Goal: Information Seeking & Learning: Learn about a topic

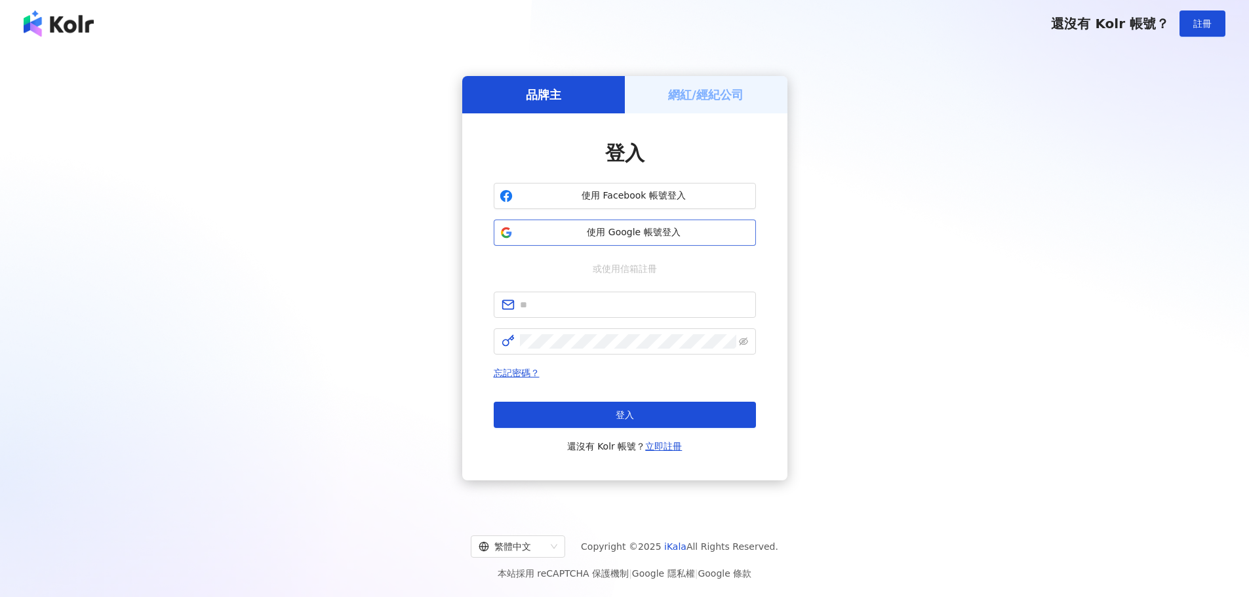
click at [636, 227] on span "使用 Google 帳號登入" at bounding box center [634, 232] width 232 height 13
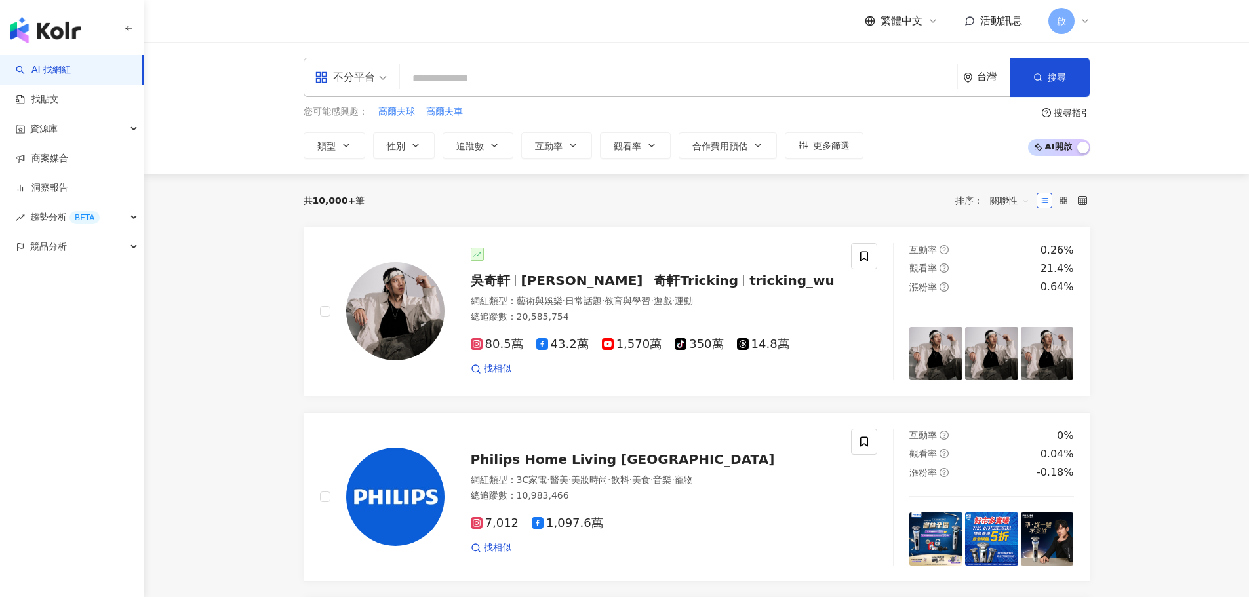
click at [443, 79] on input "search" at bounding box center [678, 78] width 547 height 25
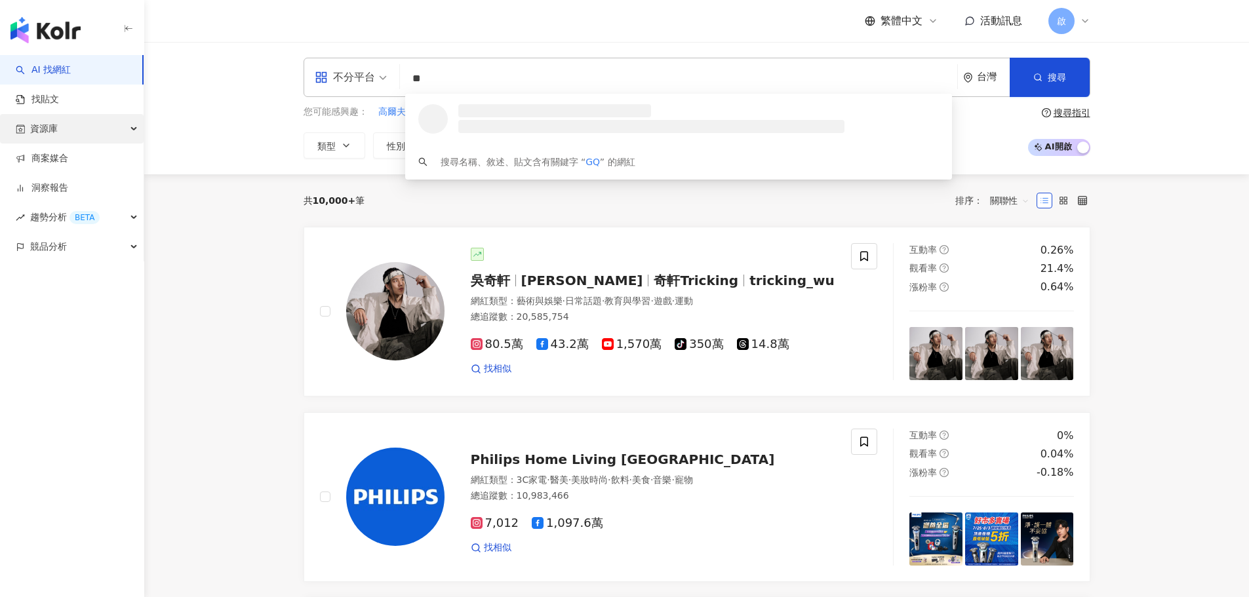
type input "**"
click at [83, 126] on div "資源庫" at bounding box center [72, 129] width 144 height 30
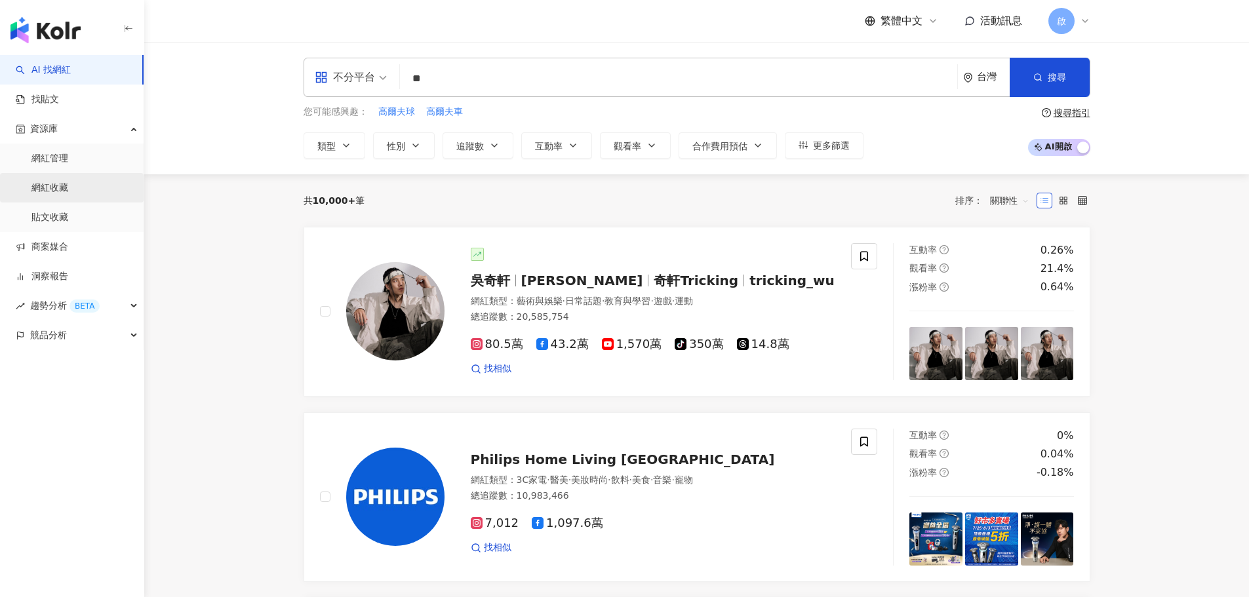
click at [66, 186] on link "網紅收藏" at bounding box center [49, 188] width 37 height 13
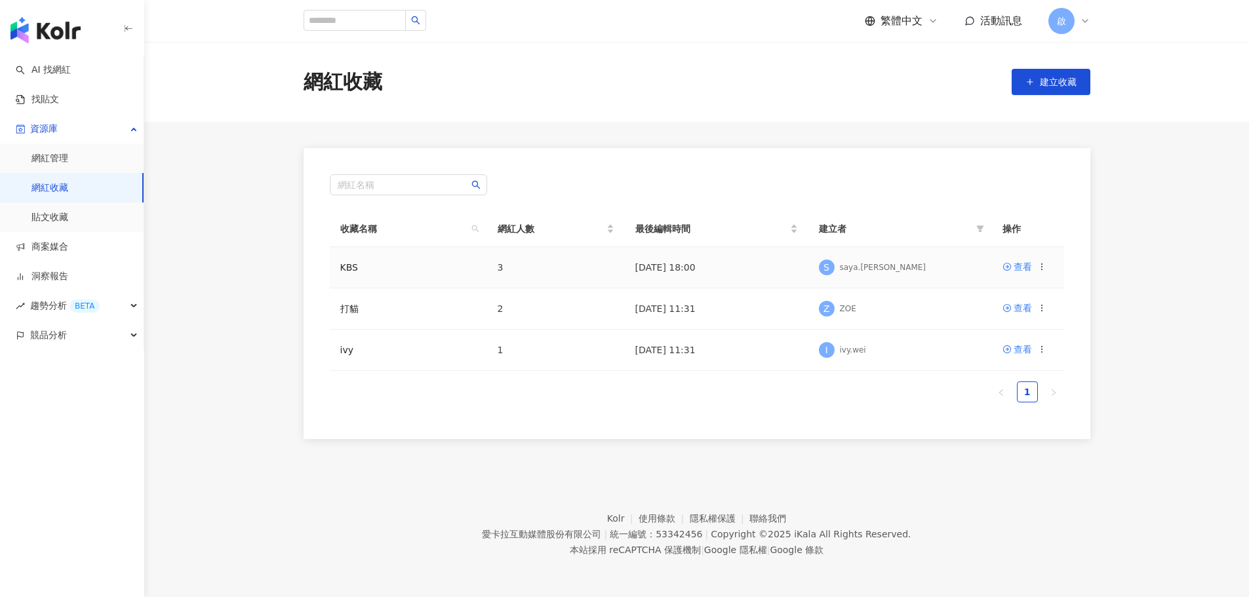
click at [419, 260] on td "KBS" at bounding box center [408, 267] width 157 height 41
click at [1023, 276] on td "查看" at bounding box center [1028, 267] width 72 height 41
click at [1023, 273] on div "查看" at bounding box center [1023, 267] width 18 height 14
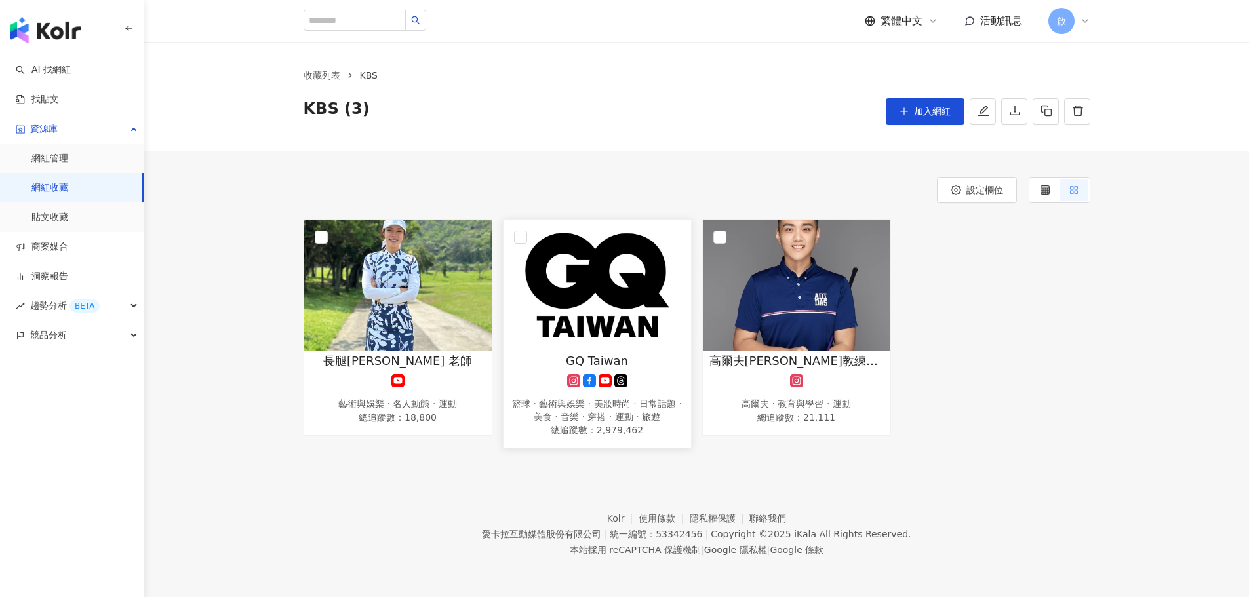
click at [617, 289] on img at bounding box center [596, 285] width 187 height 131
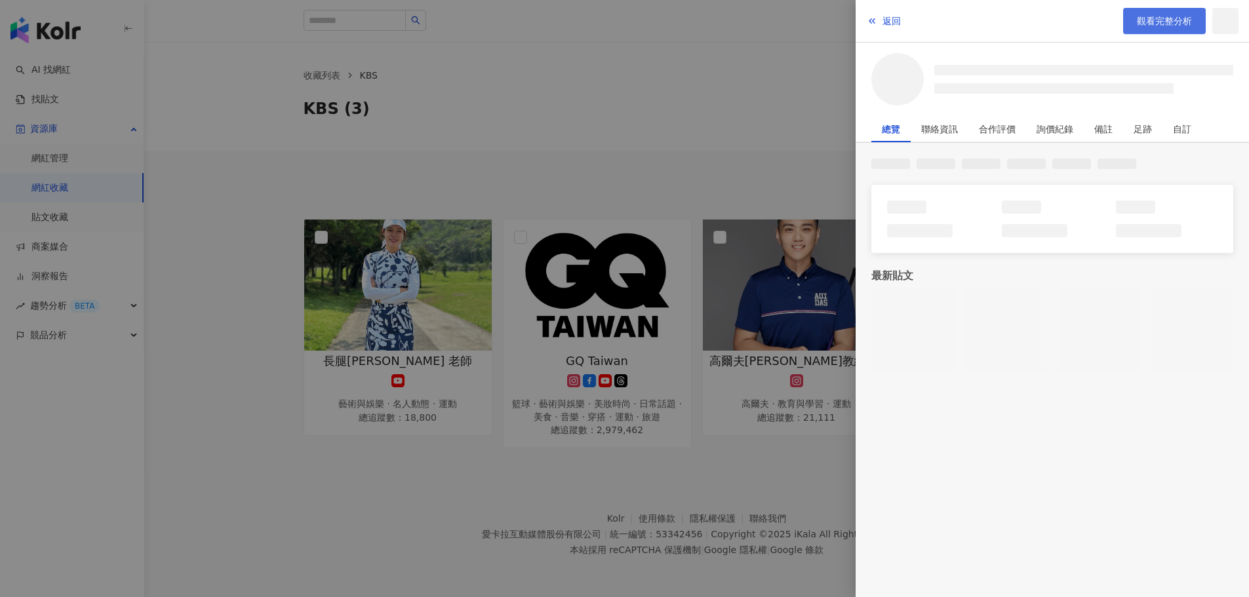
click at [1181, 17] on span "觀看完整分析" at bounding box center [1164, 21] width 55 height 10
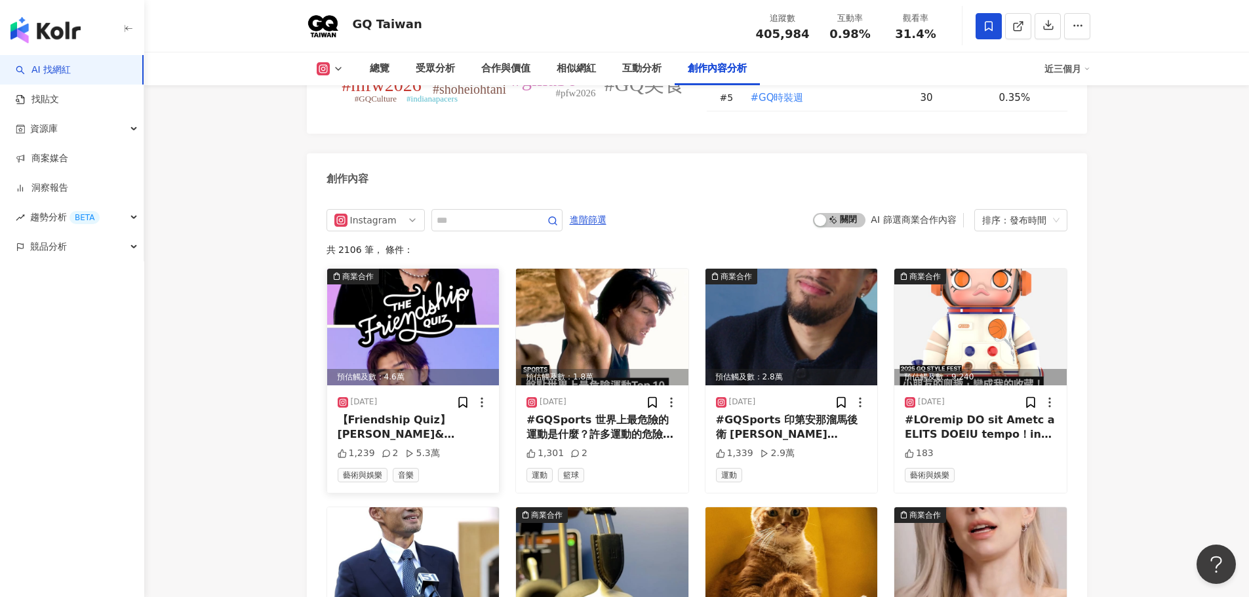
scroll to position [4065, 0]
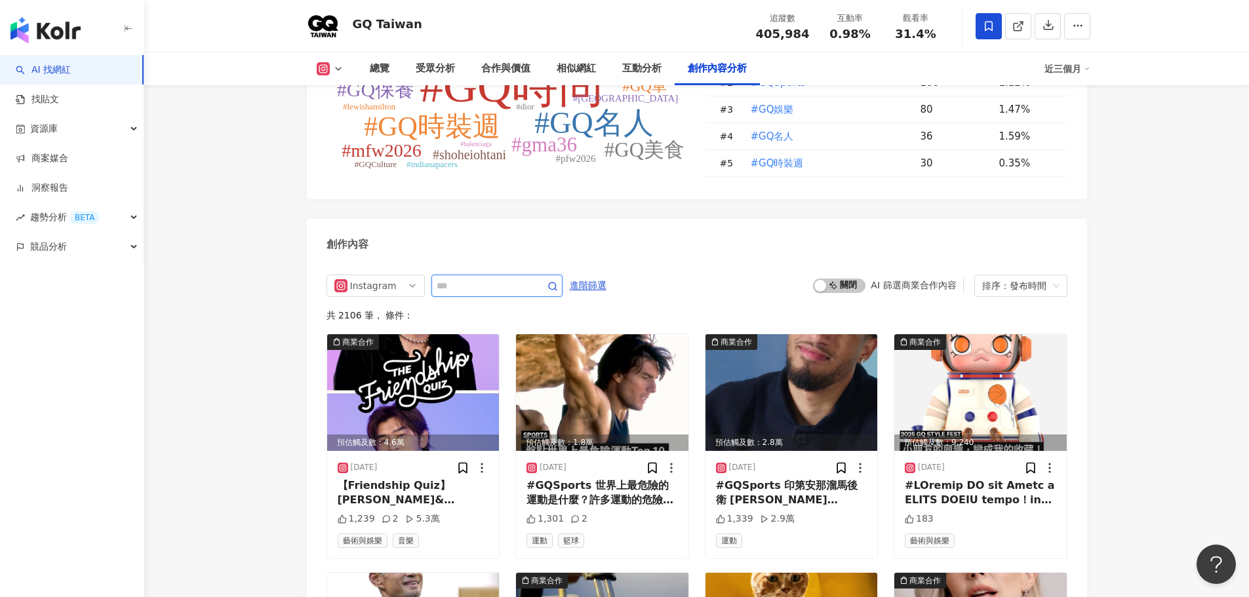
click at [475, 278] on input "text" at bounding box center [483, 286] width 92 height 16
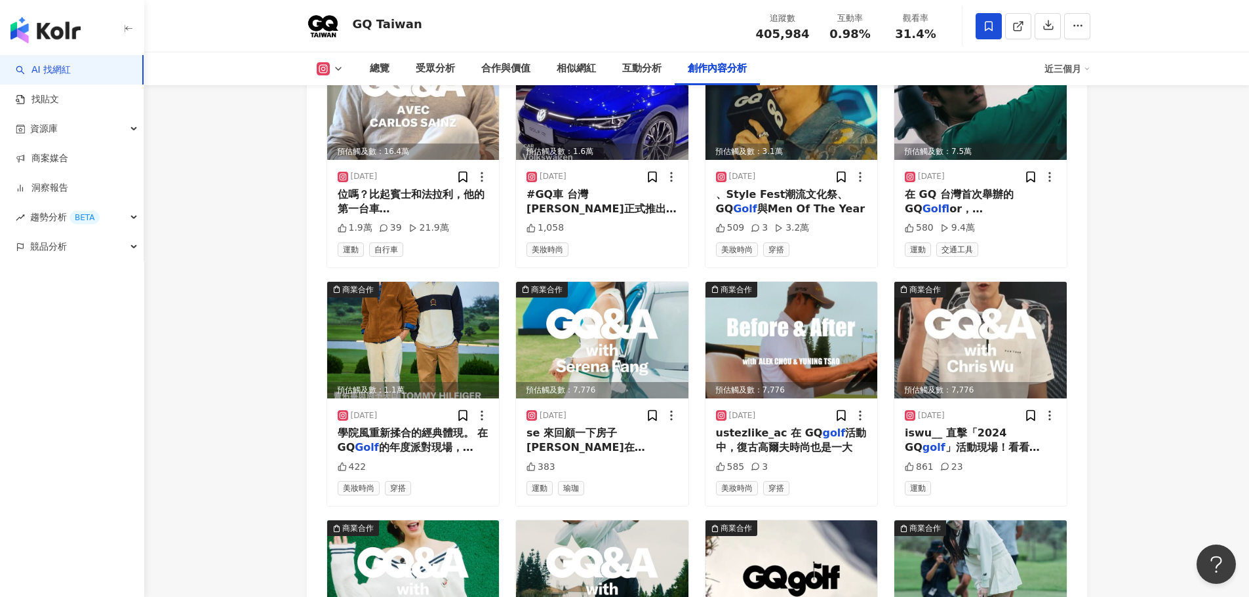
scroll to position [4418, 0]
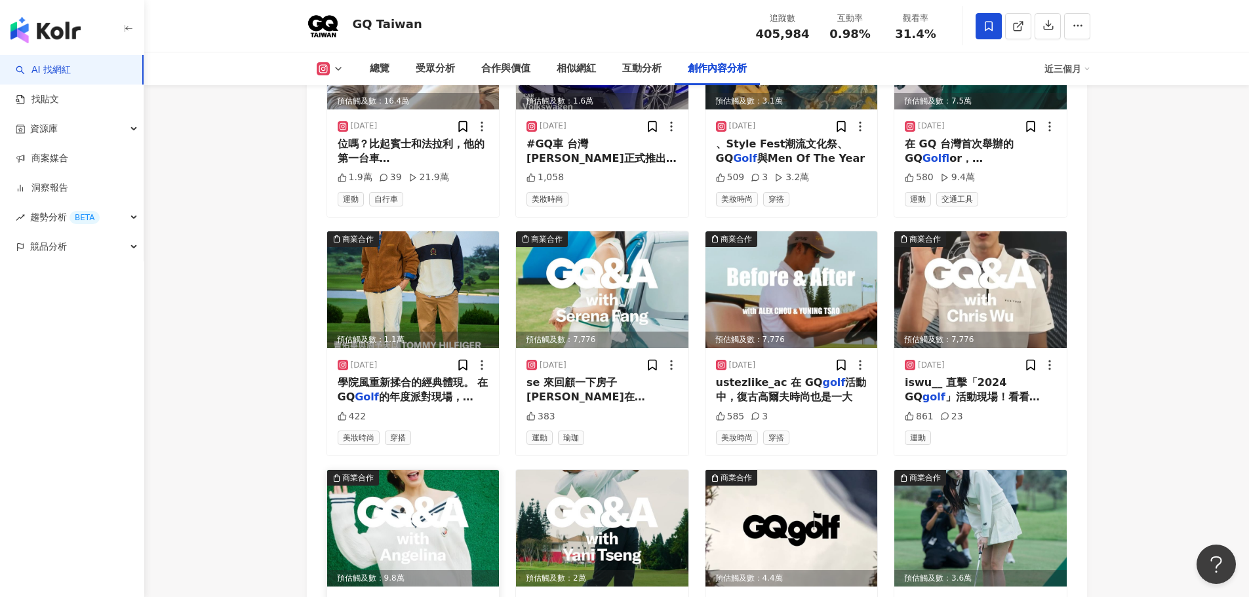
click at [429, 470] on img at bounding box center [413, 528] width 172 height 117
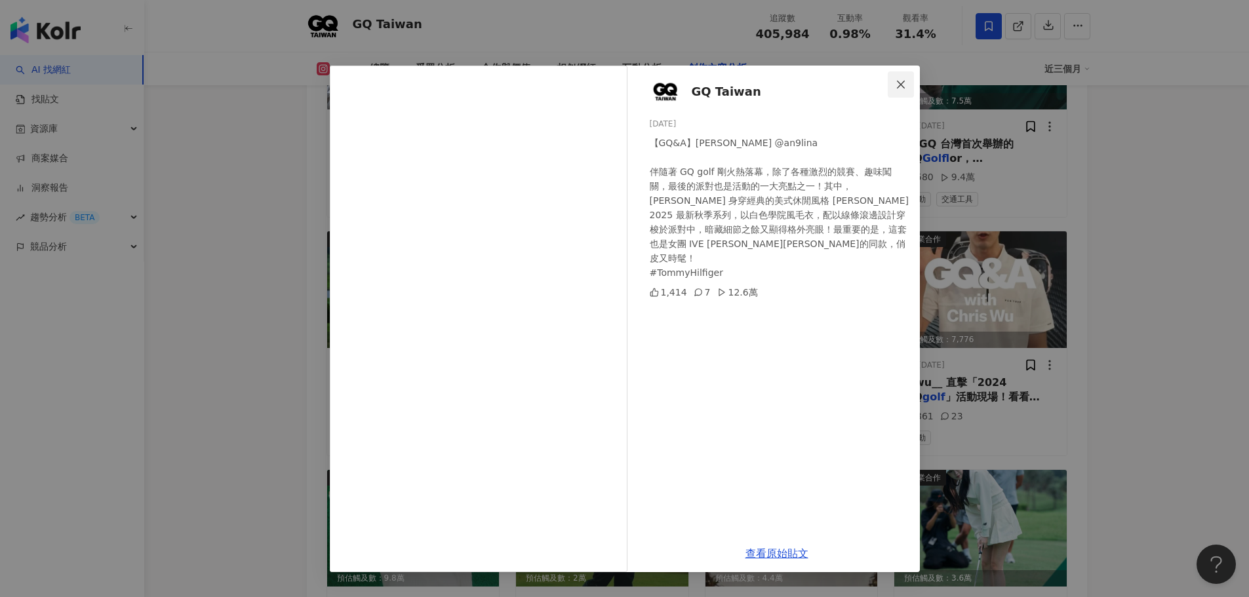
click at [908, 79] on span "Close" at bounding box center [901, 84] width 26 height 10
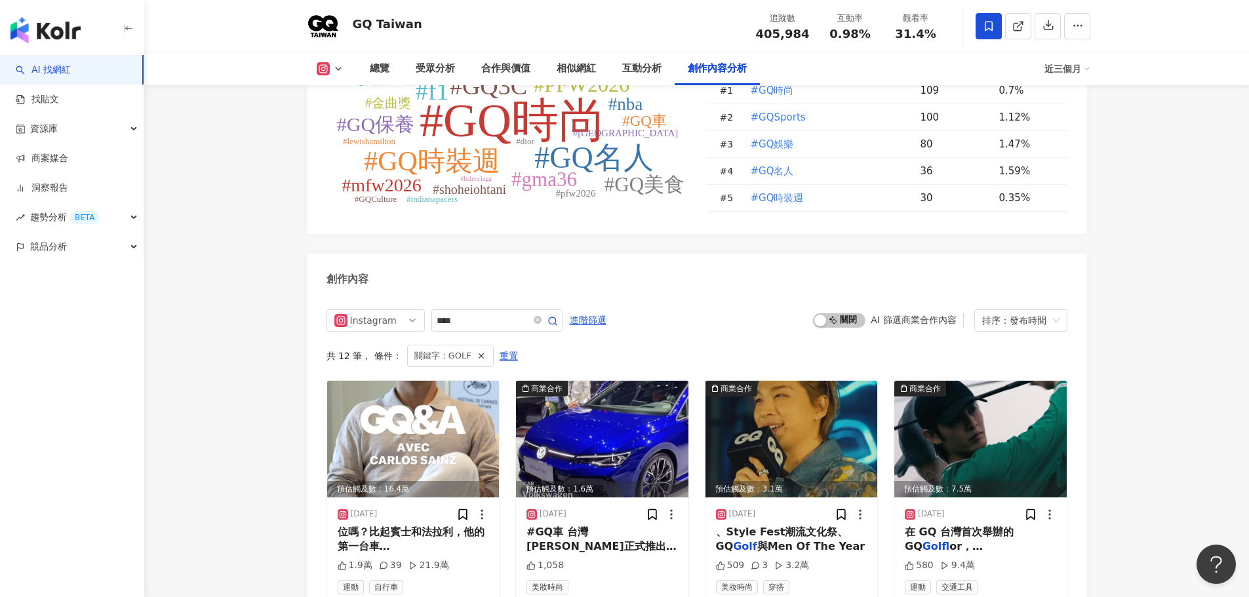
scroll to position [3959, 0]
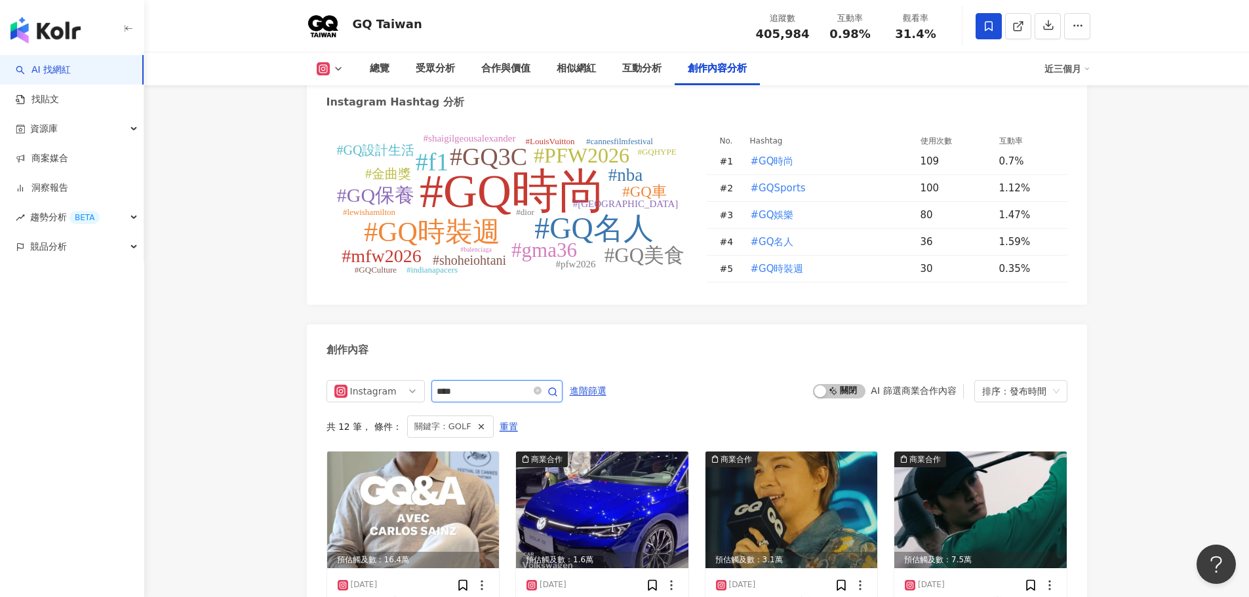
click at [437, 384] on input "****" at bounding box center [483, 392] width 92 height 16
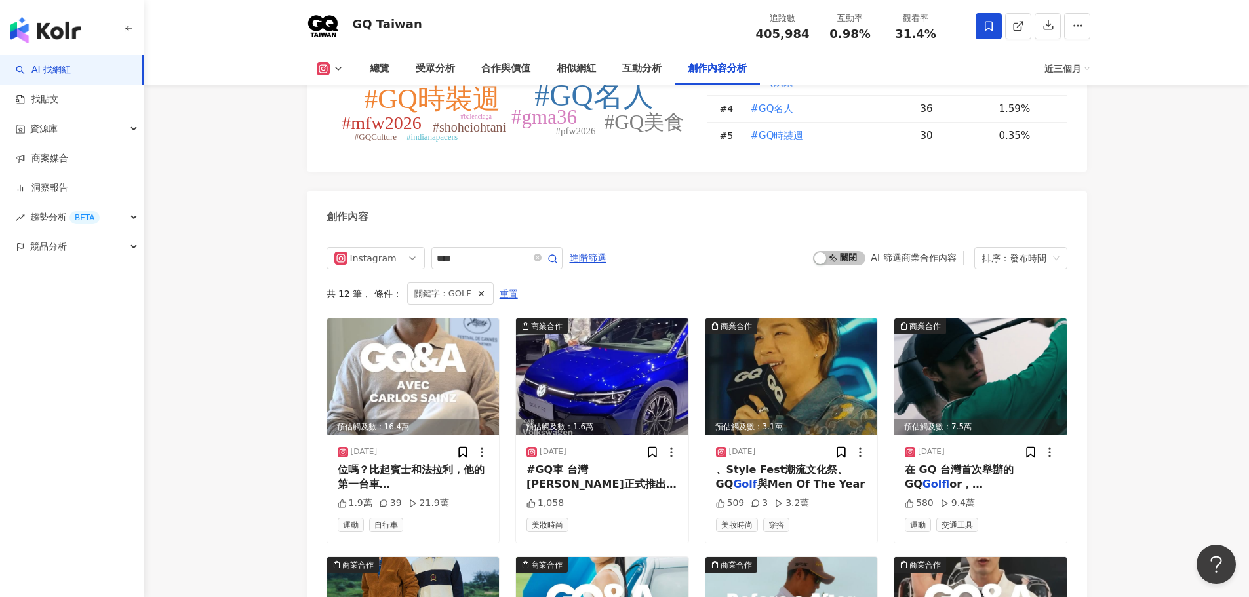
scroll to position [3959, 0]
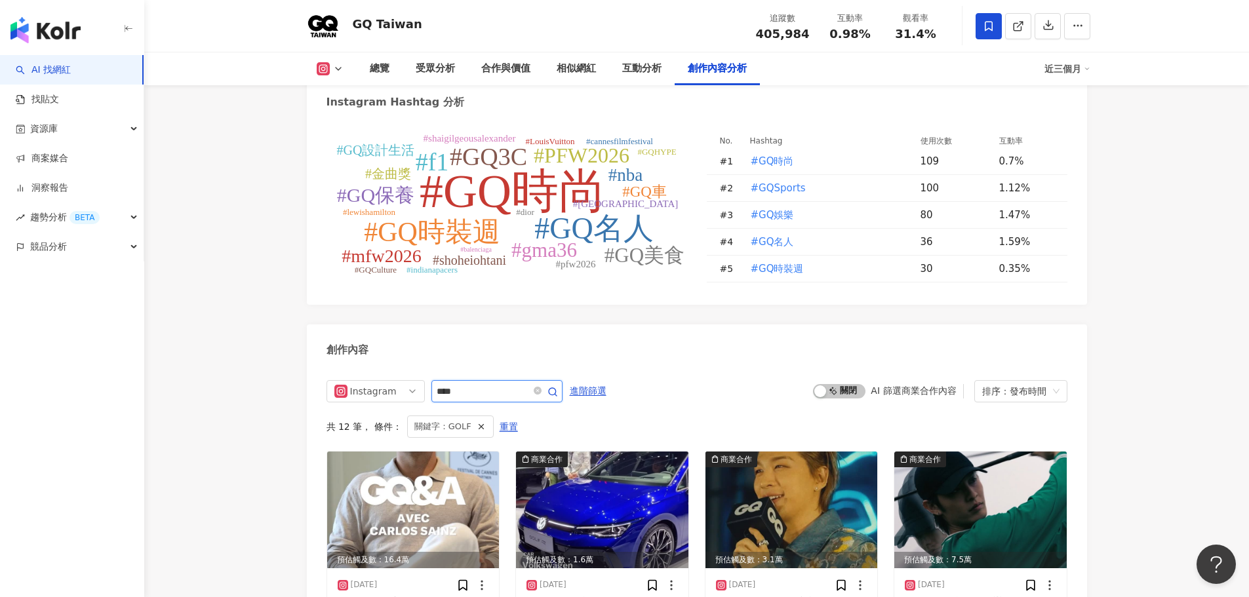
click at [438, 384] on input "****" at bounding box center [483, 392] width 92 height 16
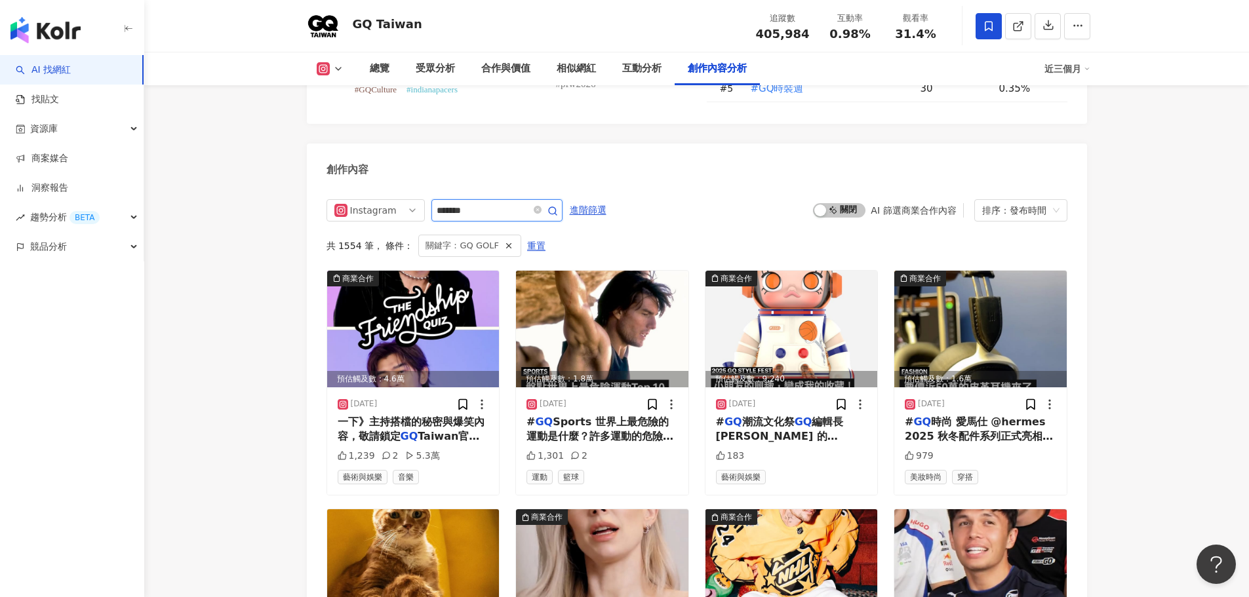
scroll to position [4025, 0]
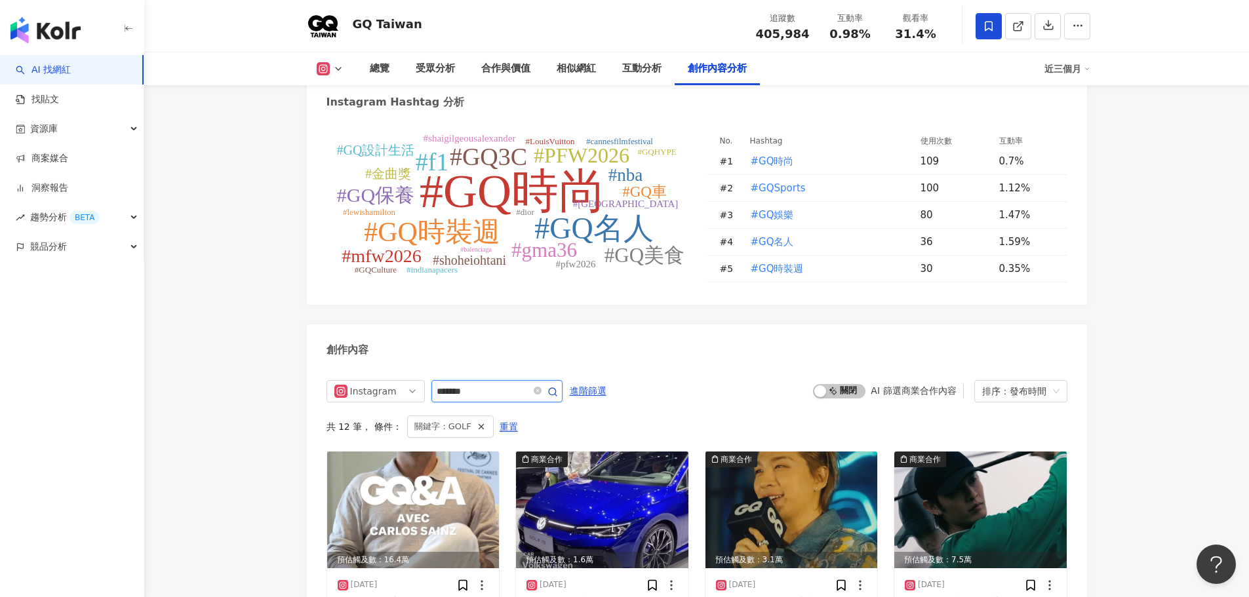
type input "****"
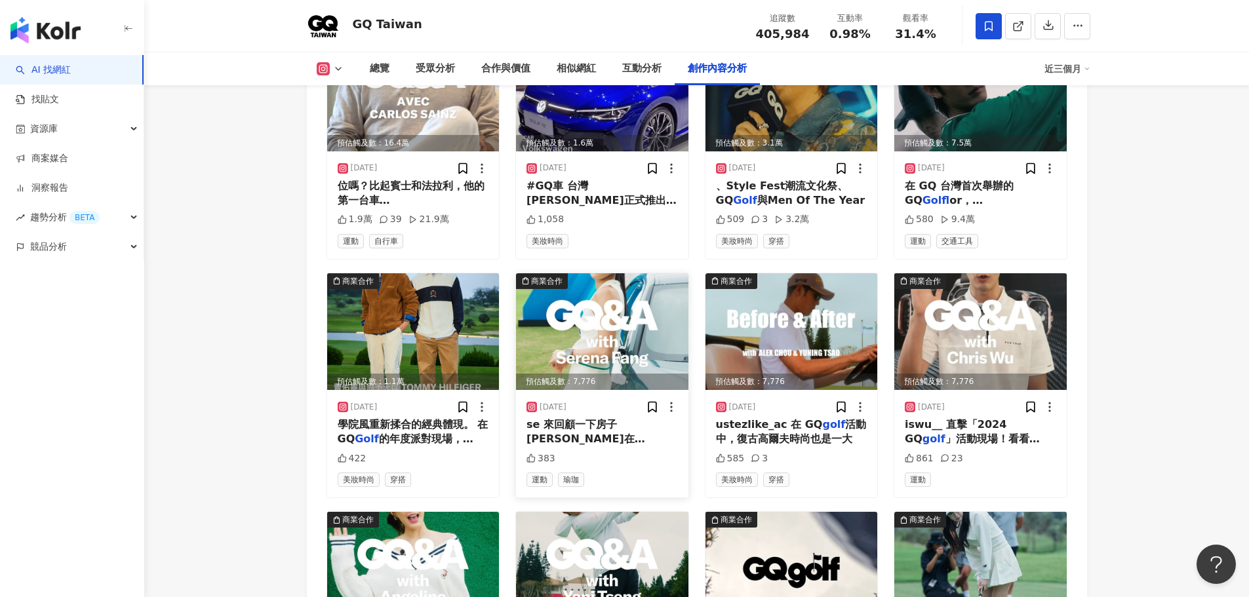
scroll to position [4418, 0]
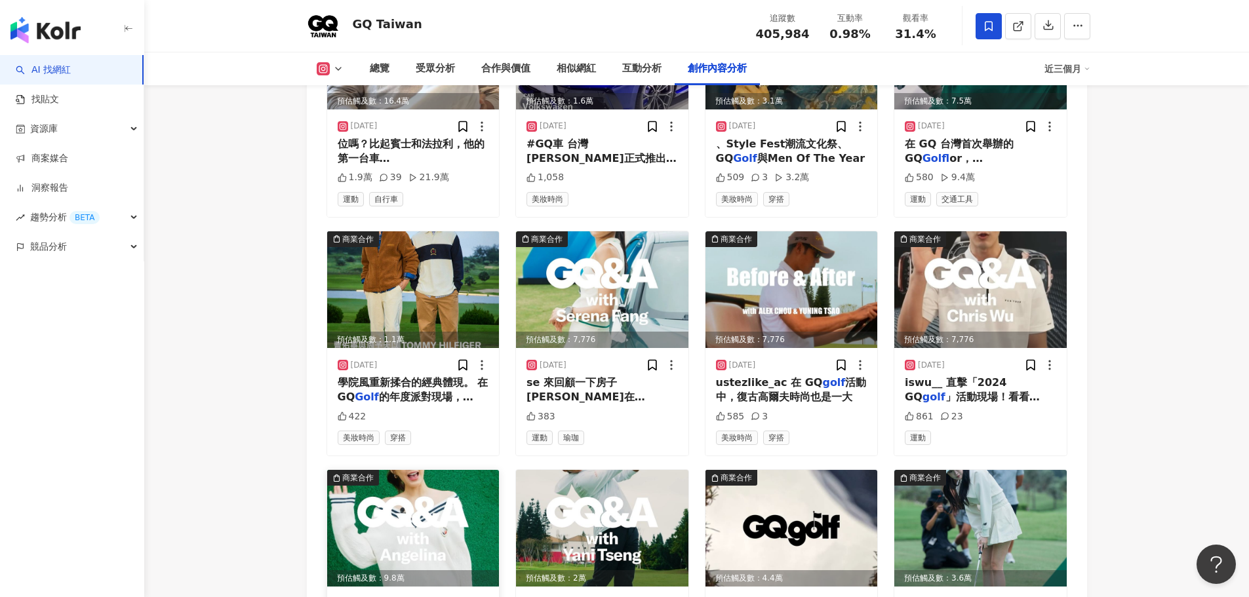
click at [402, 470] on img at bounding box center [413, 528] width 172 height 117
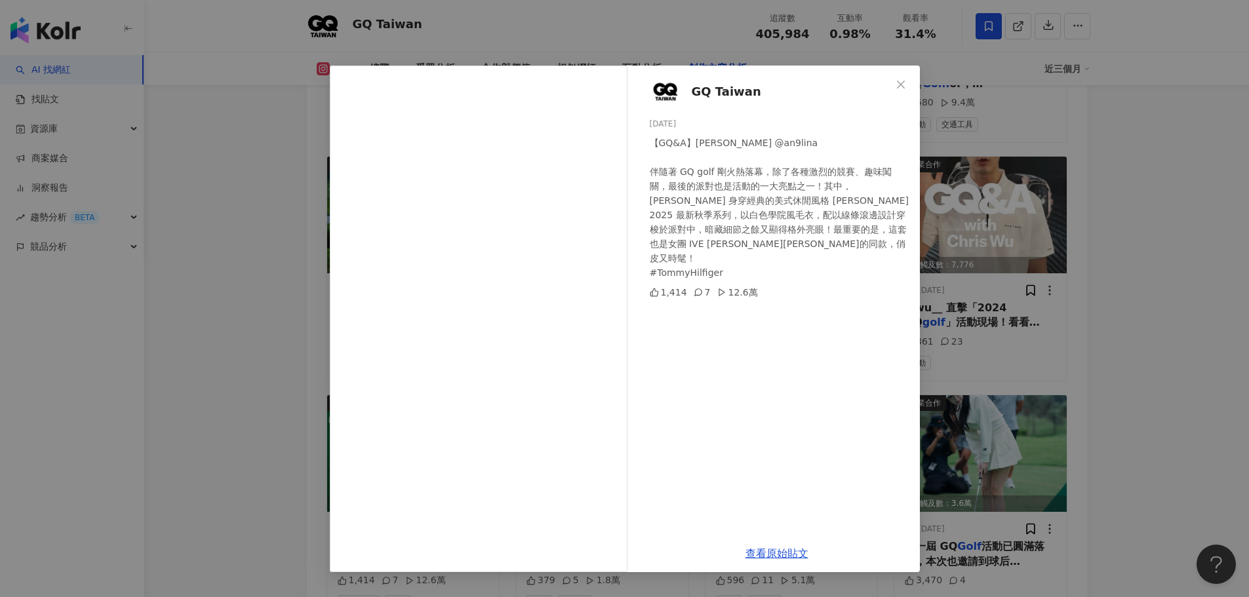
scroll to position [4484, 0]
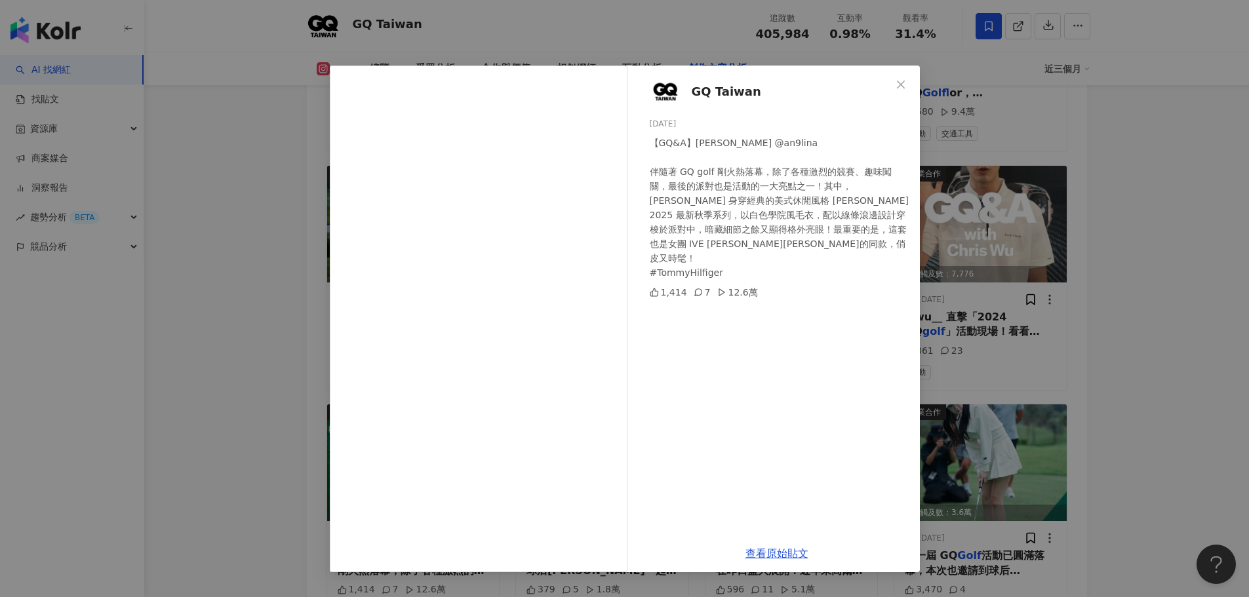
click at [1192, 334] on div "GQ Taiwan 2024/11/1 【GQ&A】Angelina @an9lina 伴隨著 GQ golf 剛火熱落幕，除了各種激烈的競賽、趣味闖關，最後…" at bounding box center [624, 298] width 1249 height 597
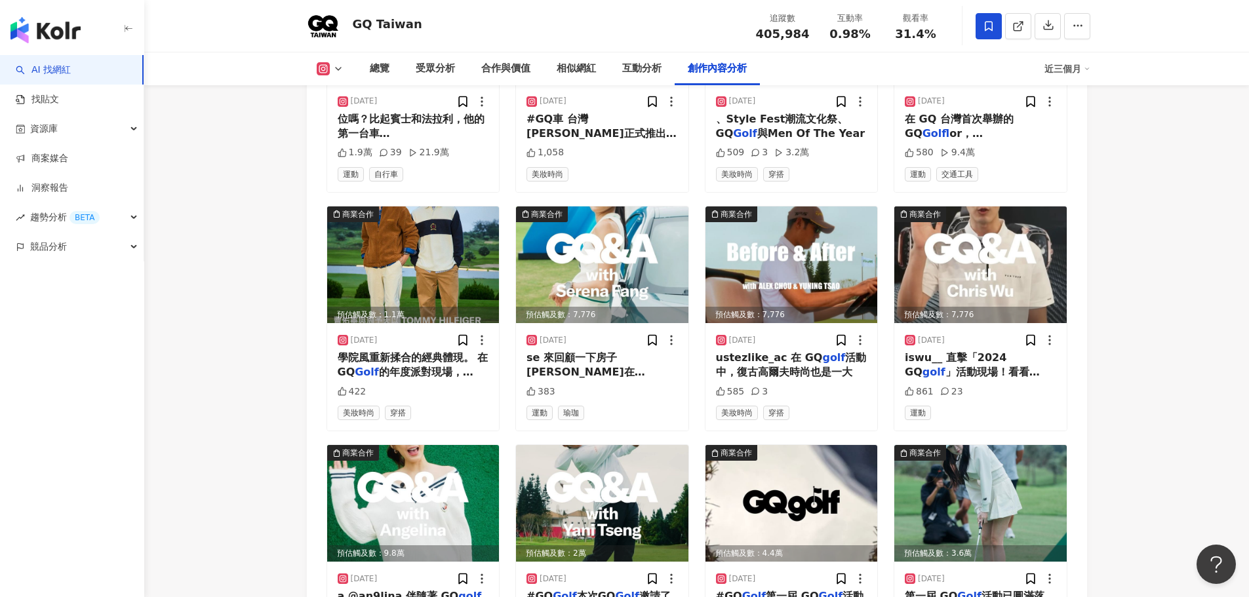
scroll to position [4352, 0]
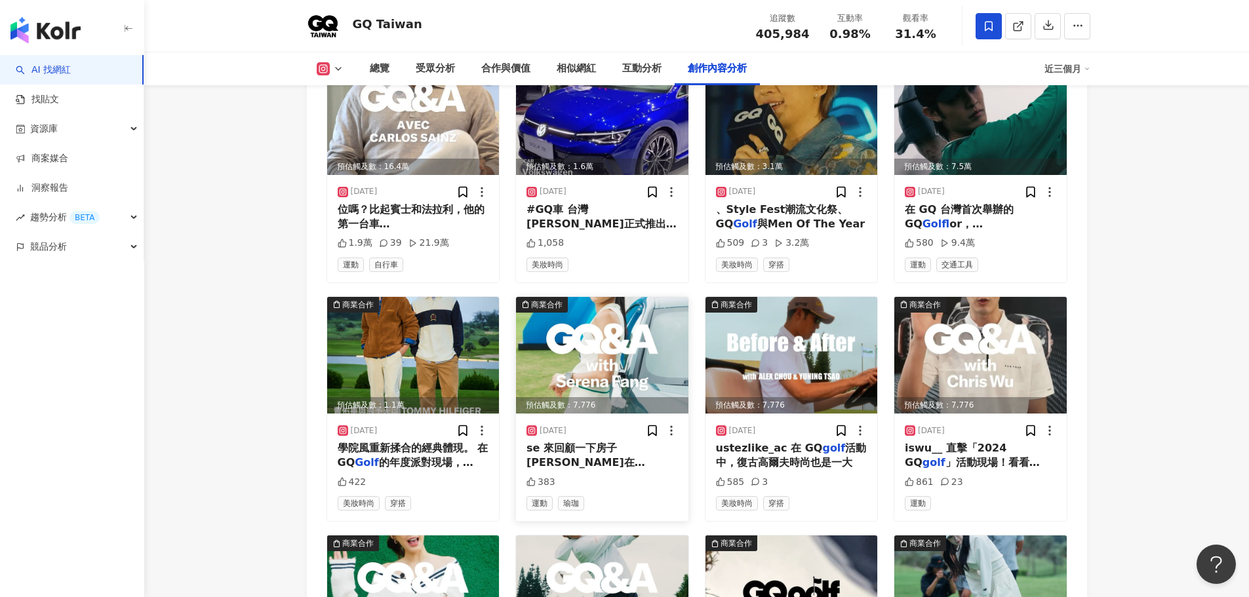
click at [547, 297] on img at bounding box center [602, 355] width 172 height 117
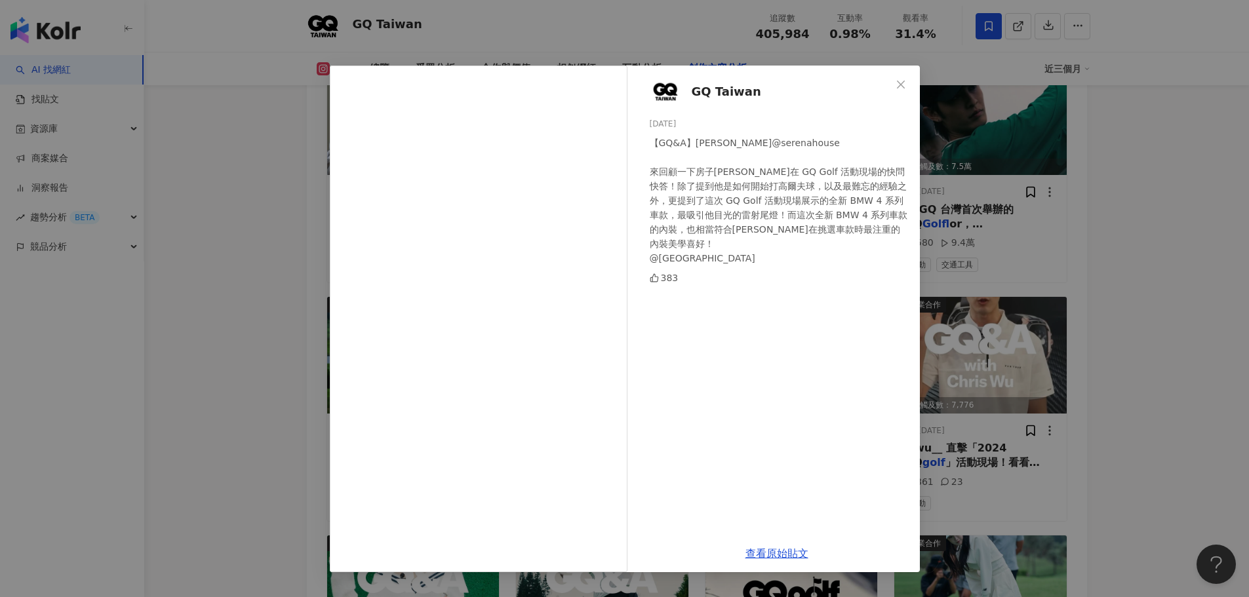
click at [1181, 299] on div "GQ Taiwan 2024/11/6 【GQ&A】房思瑜 @serenahouse 來回顧一下房子房思瑜在 GQ Golf 活動現場的快問快答！除了提到他是…" at bounding box center [624, 298] width 1249 height 597
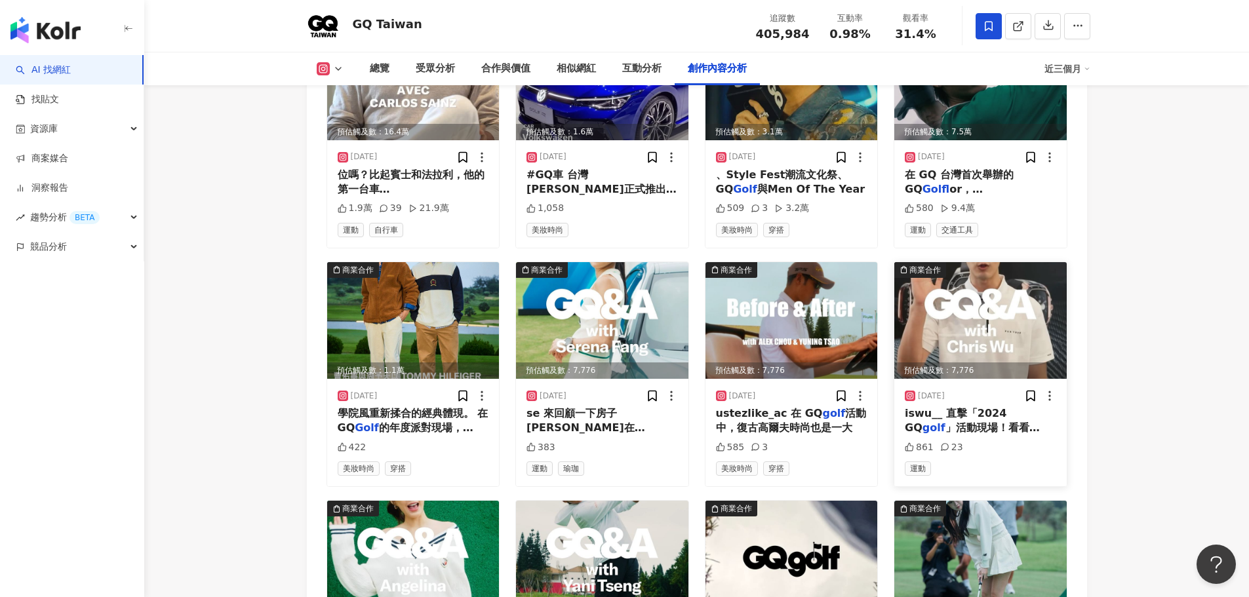
scroll to position [4418, 0]
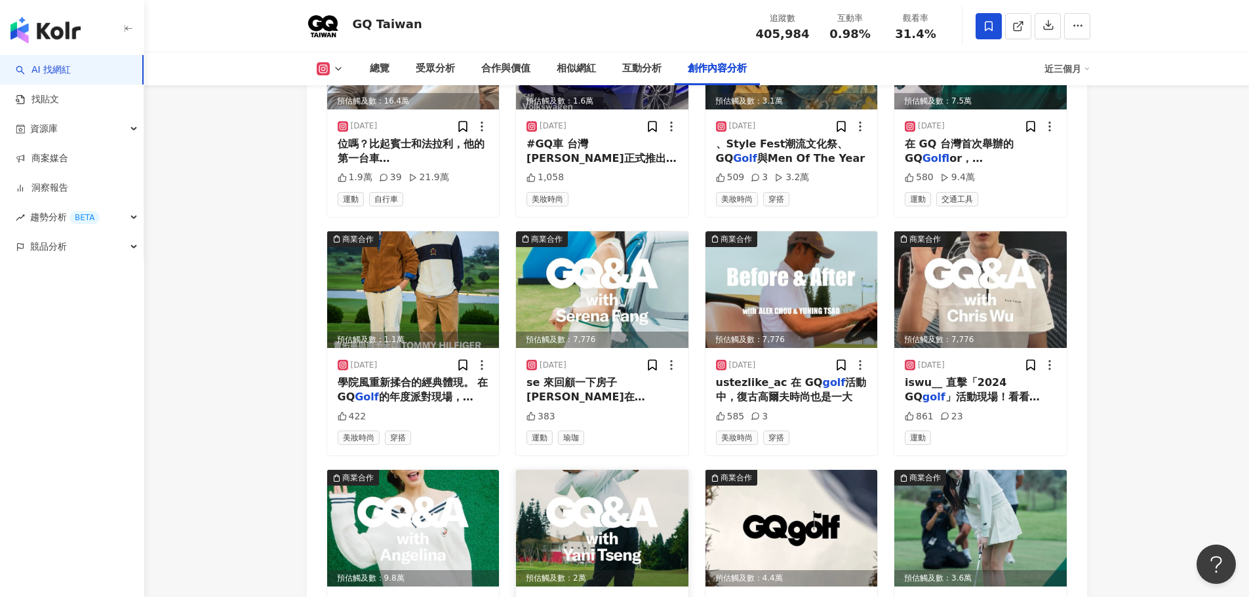
click at [600, 470] on img at bounding box center [602, 528] width 172 height 117
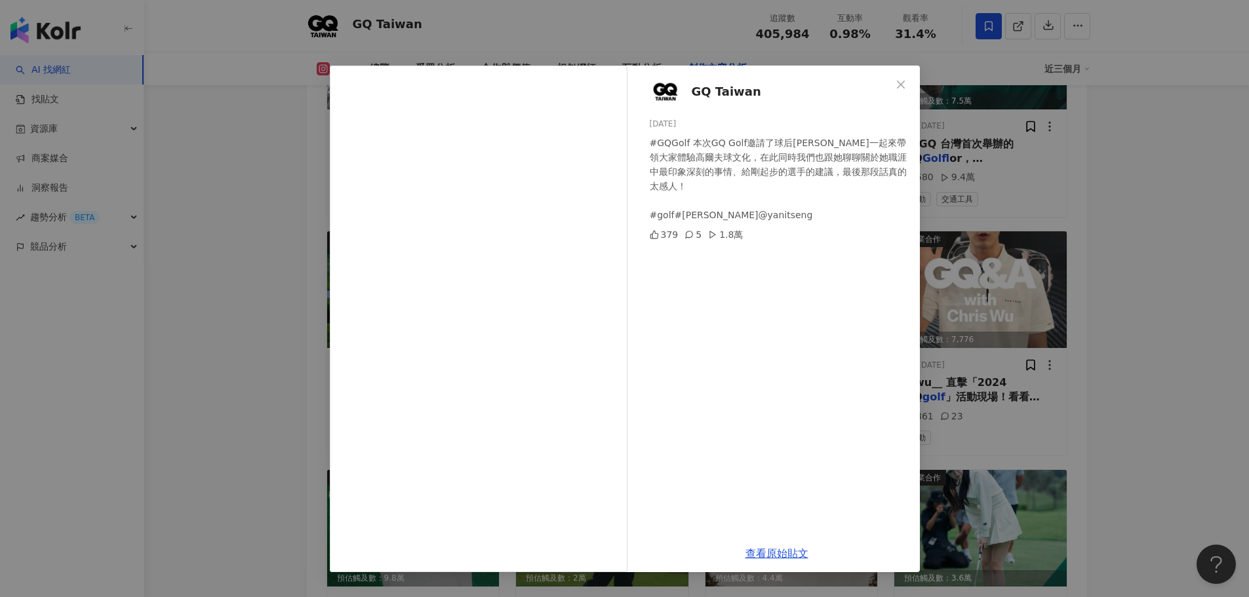
click at [1120, 306] on div "GQ Taiwan 2024/10/30 #GQGolf 本次GQ Golf邀請了球后曾雅妮一起來帶領大家體驗高爾夫球文化，在此同時我們也跟她聊聊關於她職涯中…" at bounding box center [624, 298] width 1249 height 597
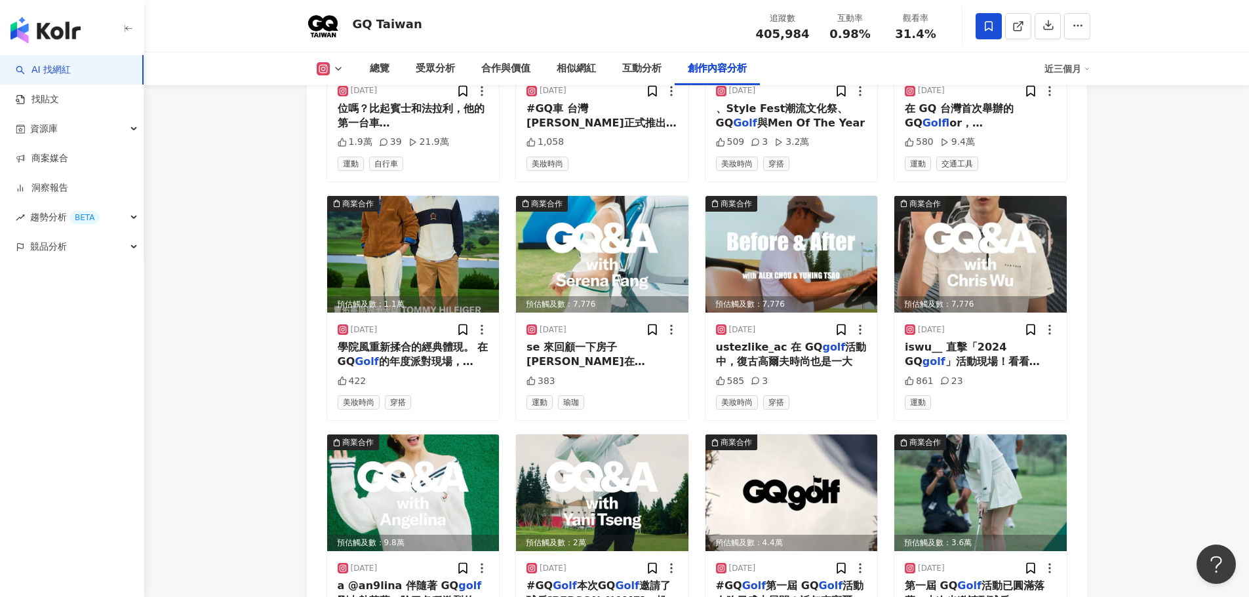
scroll to position [4484, 0]
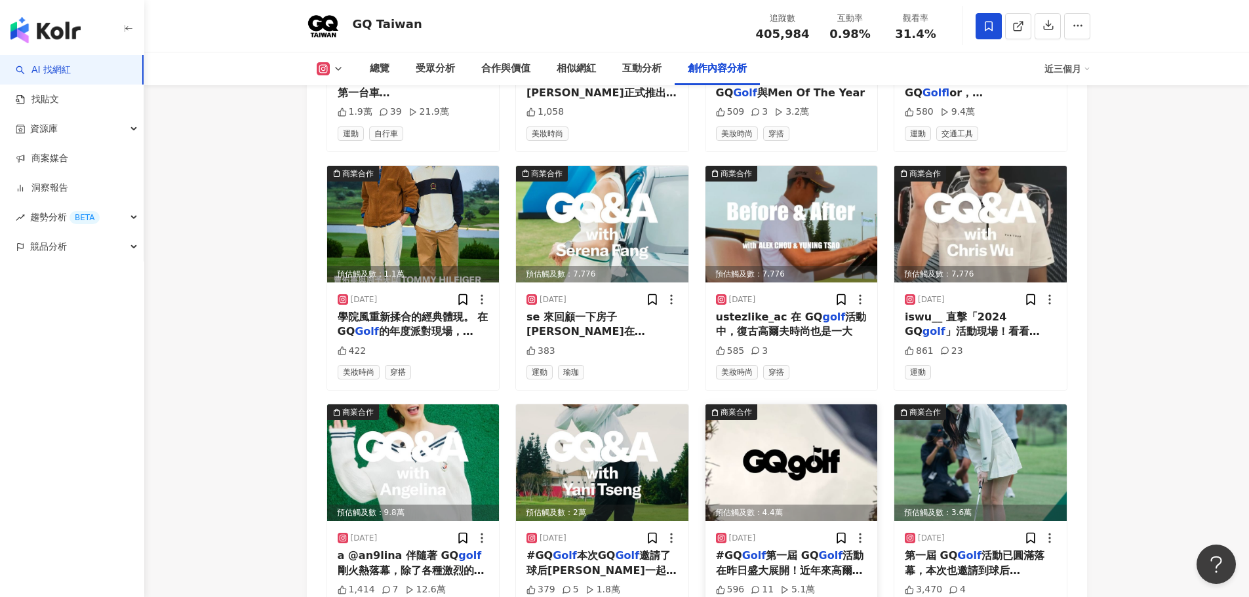
click at [778, 404] on img at bounding box center [791, 462] width 172 height 117
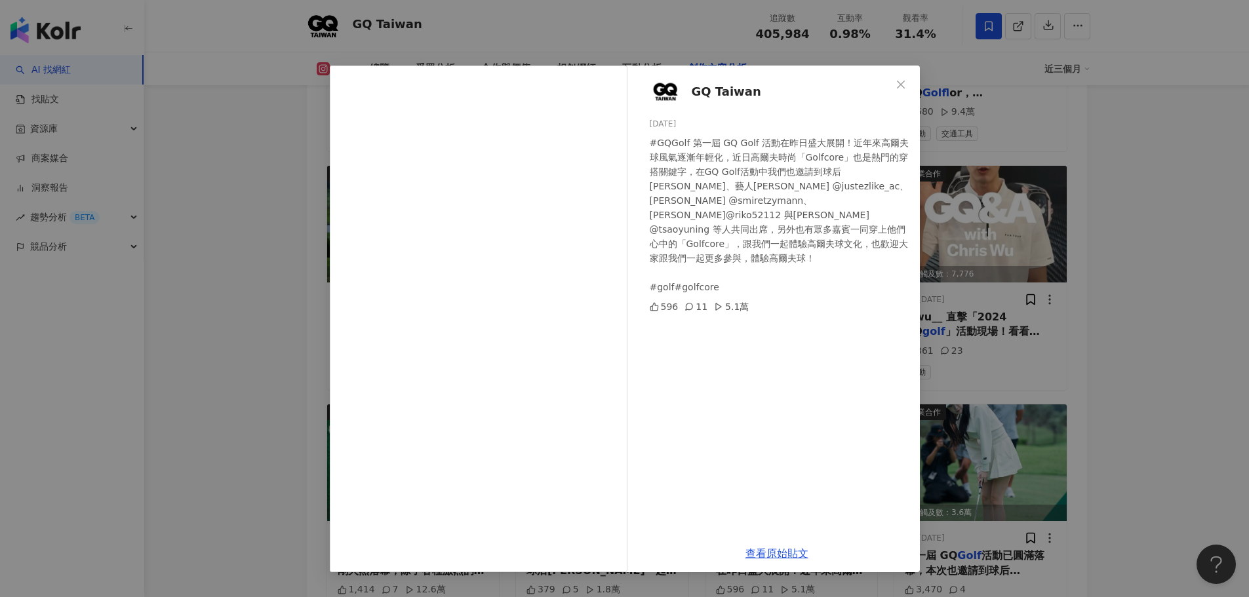
scroll to position [3961, 0]
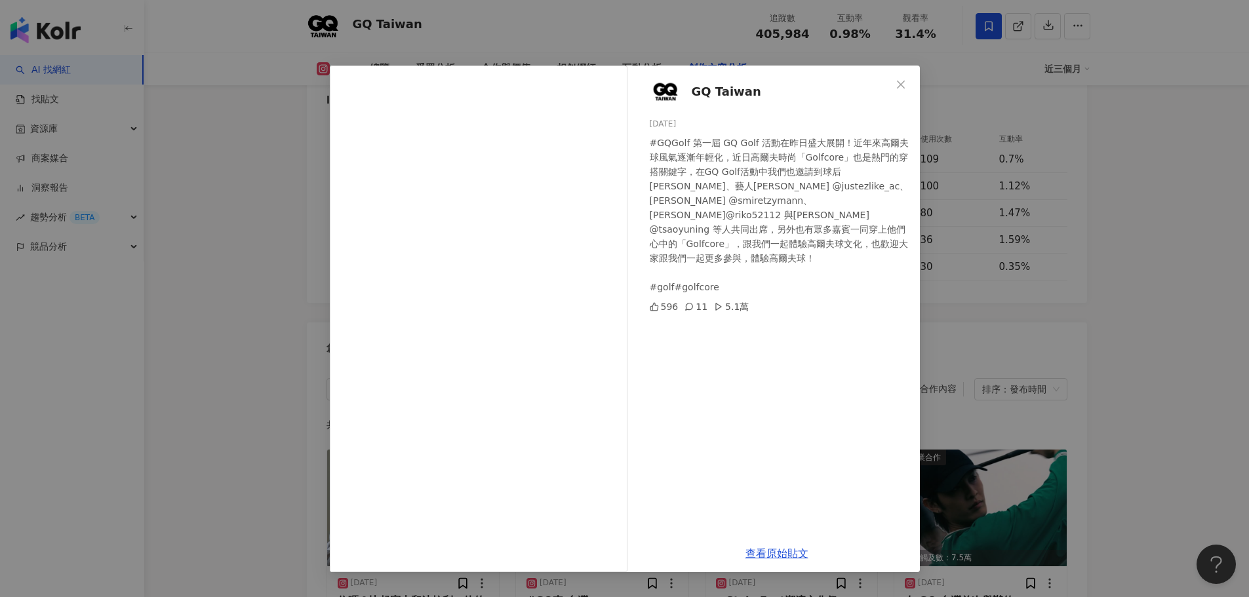
click at [1169, 334] on div "GQ Taiwan 2024/10/29 #GQGolf 第一屆 GQ Golf 活動在昨日盛大展開！近年來高爾夫球風氣逐漸年輕化，近日高爾夫時尚「Golfc…" at bounding box center [624, 298] width 1249 height 597
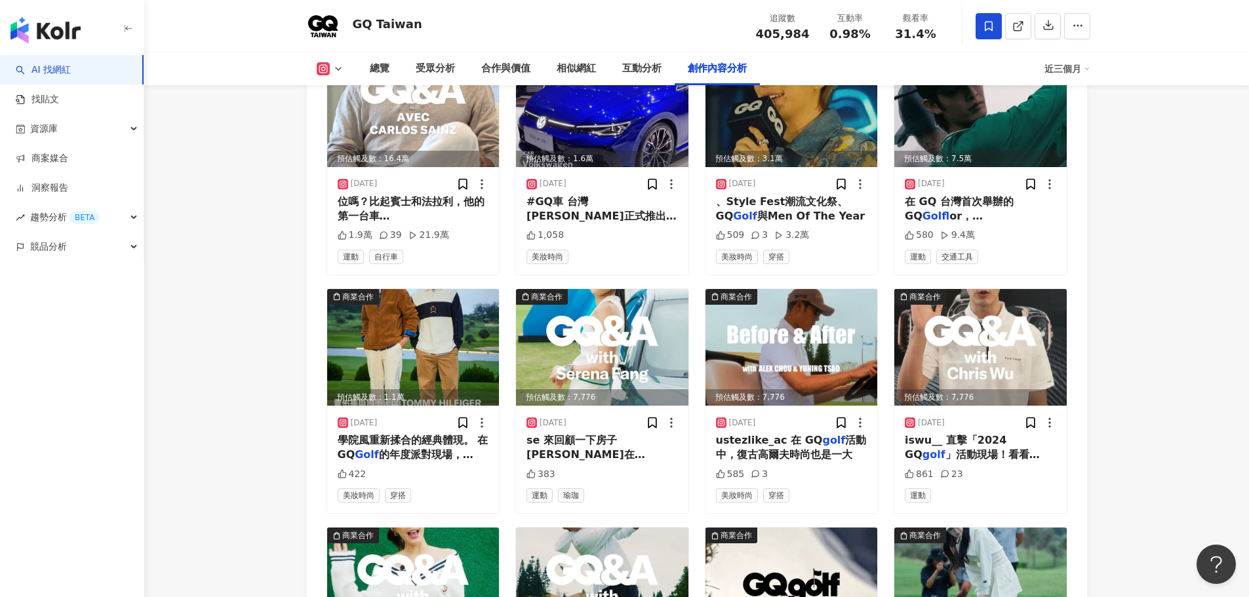
scroll to position [4551, 0]
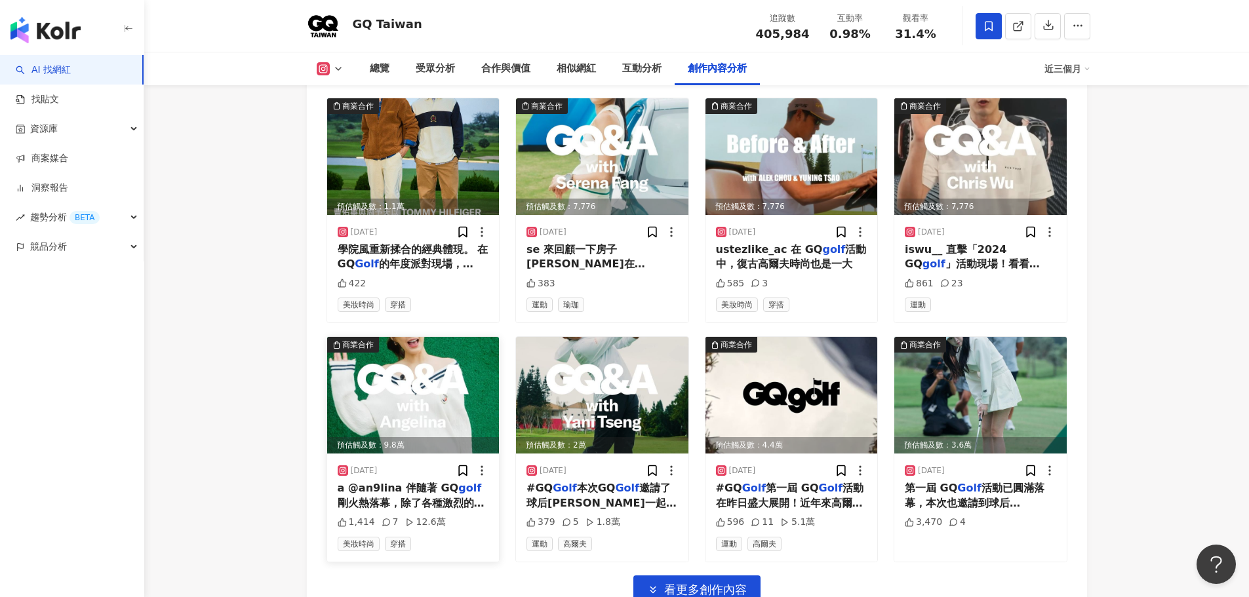
click at [376, 337] on img at bounding box center [413, 395] width 172 height 117
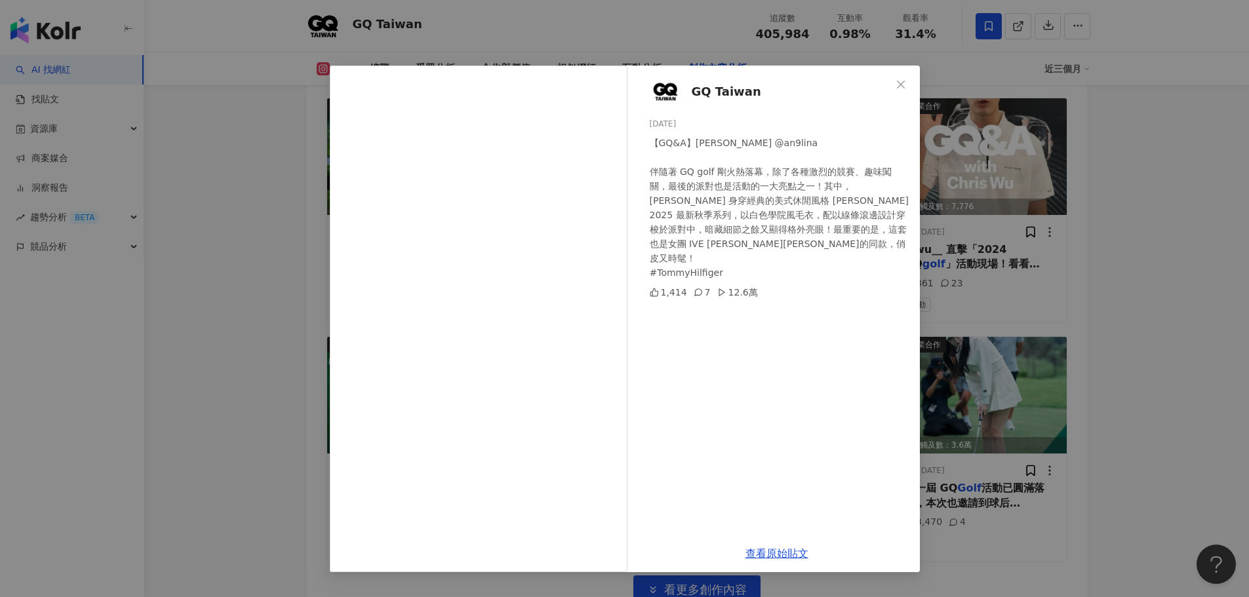
click at [783, 562] on div "查看原始貼文" at bounding box center [777, 553] width 286 height 37
click at [783, 553] on link "查看原始貼文" at bounding box center [776, 553] width 63 height 12
click at [905, 83] on icon "close" at bounding box center [901, 84] width 10 height 10
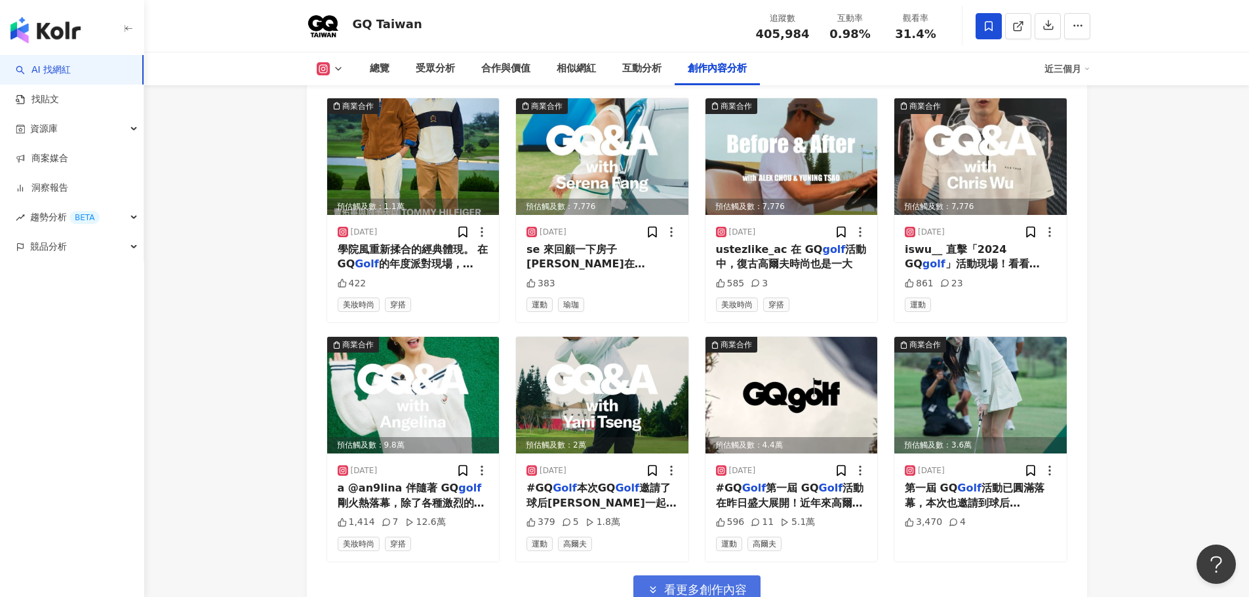
click at [732, 583] on span "看更多創作內容" at bounding box center [705, 590] width 83 height 14
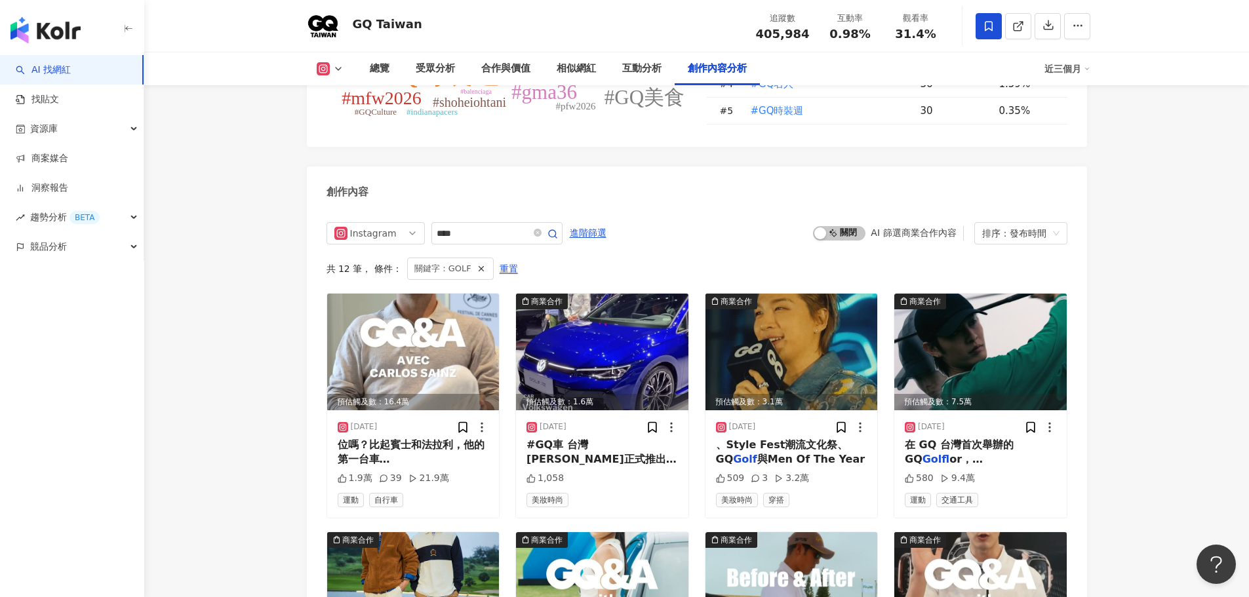
scroll to position [3983, 0]
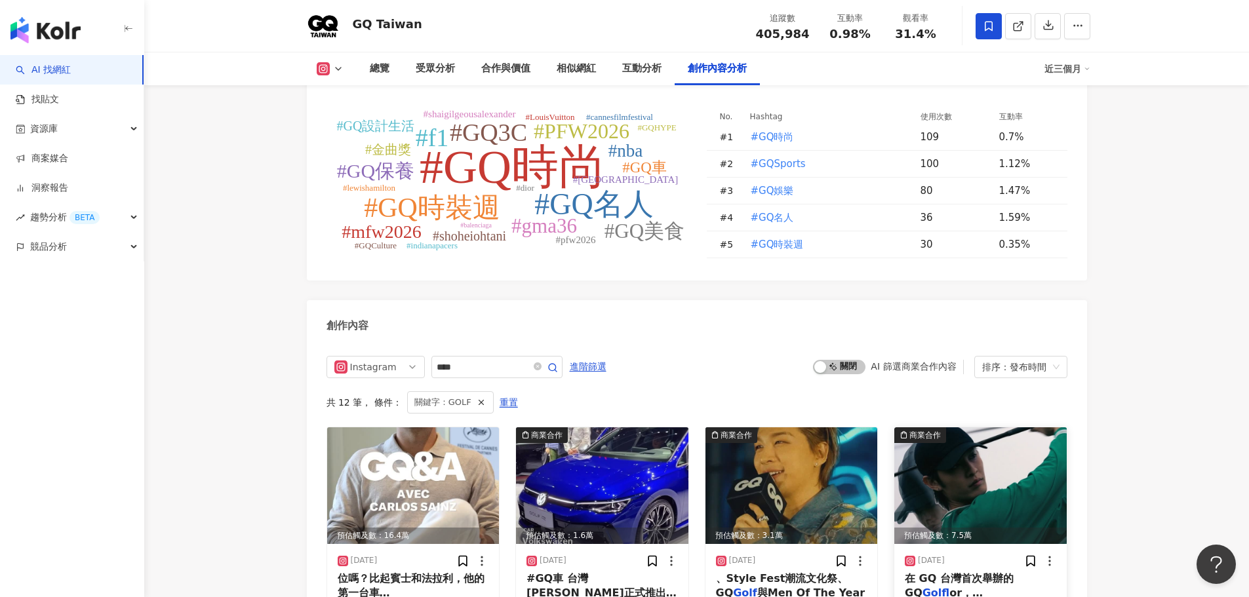
click at [994, 427] on img at bounding box center [980, 485] width 172 height 117
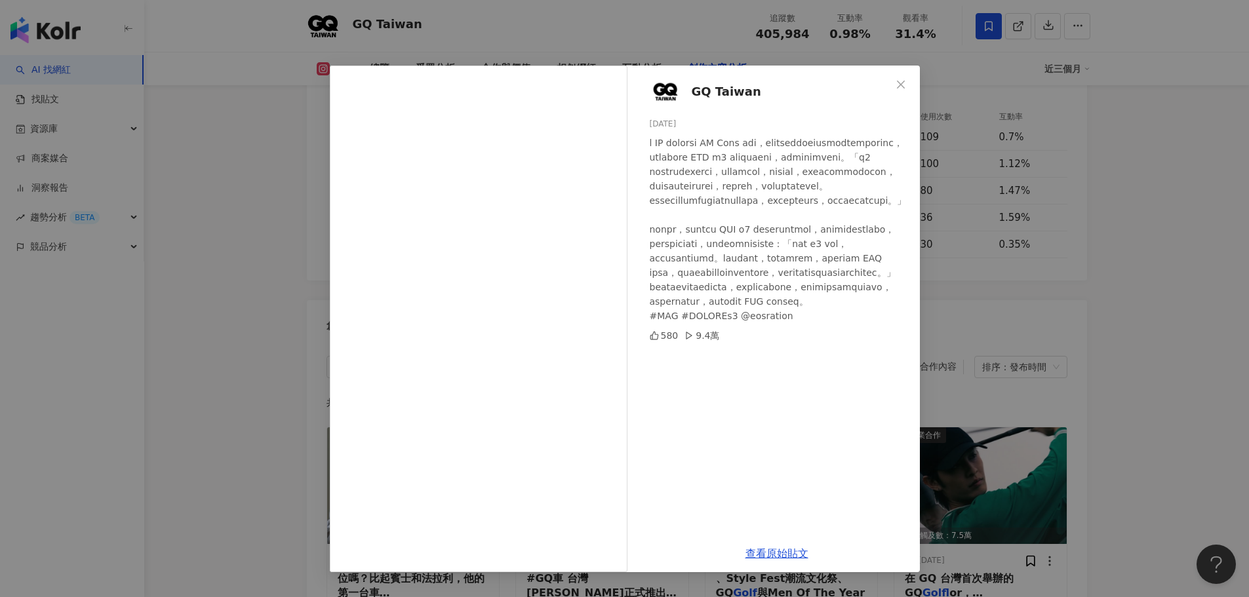
scroll to position [4049, 0]
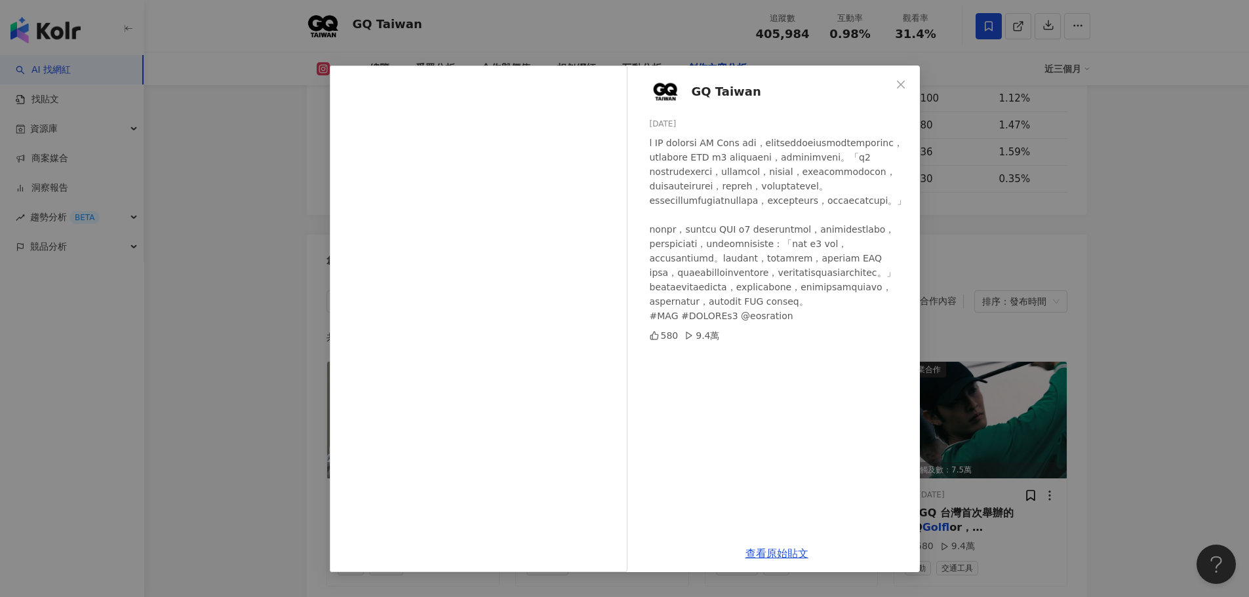
click at [1202, 332] on div "GQ Taiwan 2024/11/21 580 9.4萬 查看原始貼文" at bounding box center [624, 298] width 1249 height 597
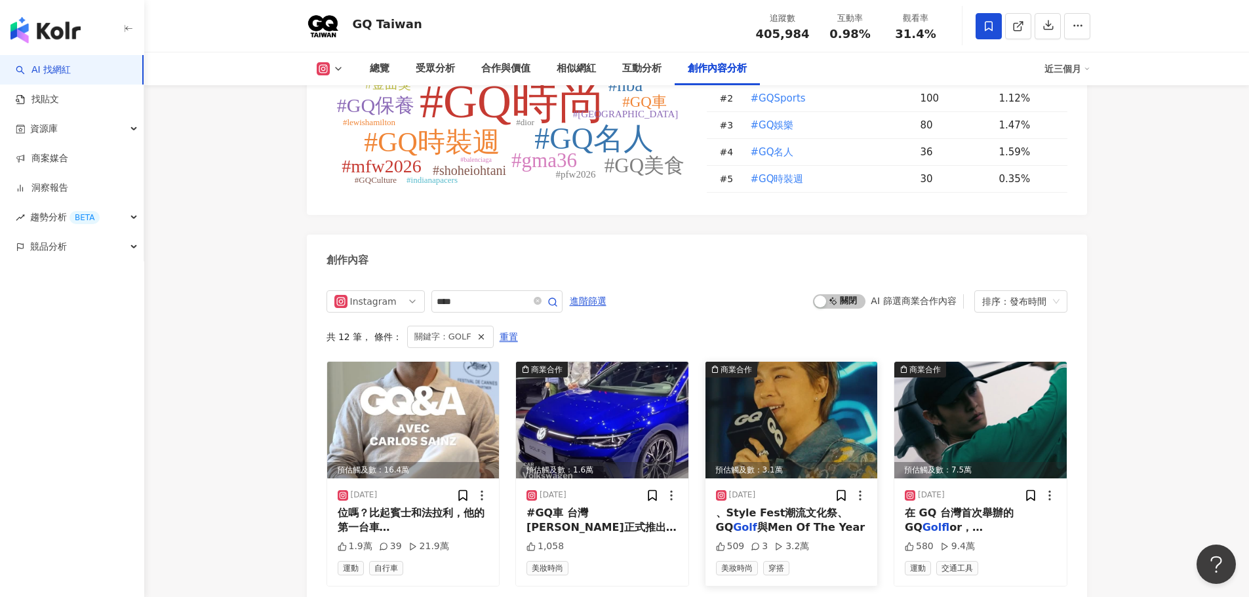
click at [800, 362] on img at bounding box center [791, 420] width 172 height 117
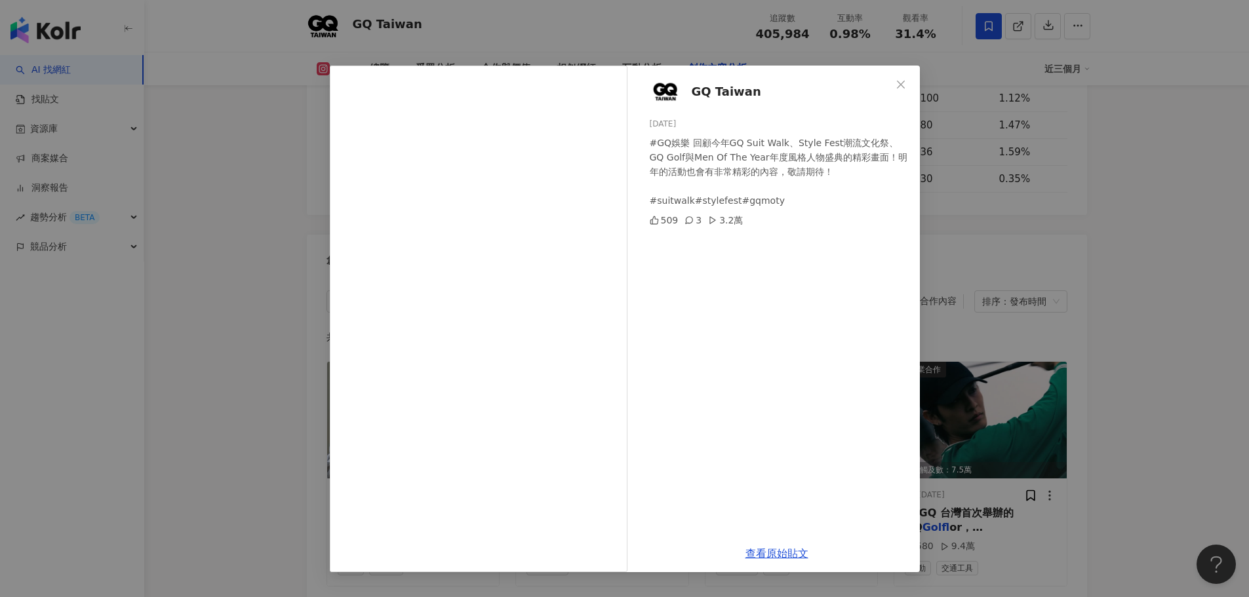
click at [1140, 308] on div "GQ Taiwan [DATE] #GQ娛樂 回顧今年GQ Suit Walk、Style Fest潮流文化祭、GQ Golf與Men Of The Year…" at bounding box center [624, 298] width 1249 height 597
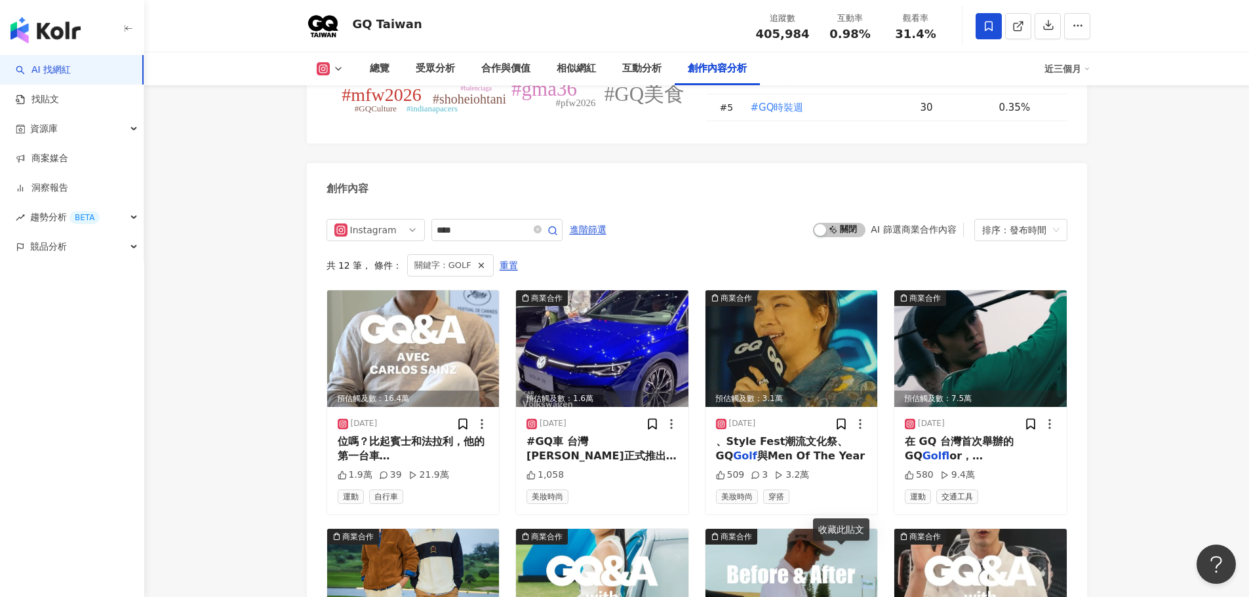
scroll to position [4114, 0]
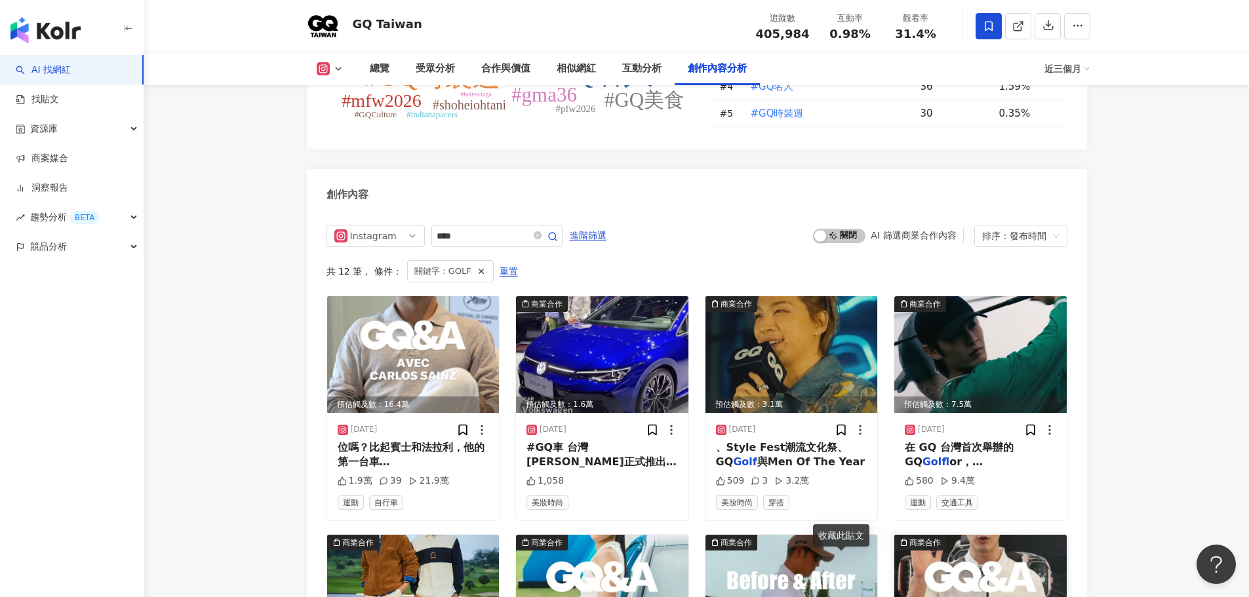
click at [956, 535] on img at bounding box center [980, 593] width 172 height 117
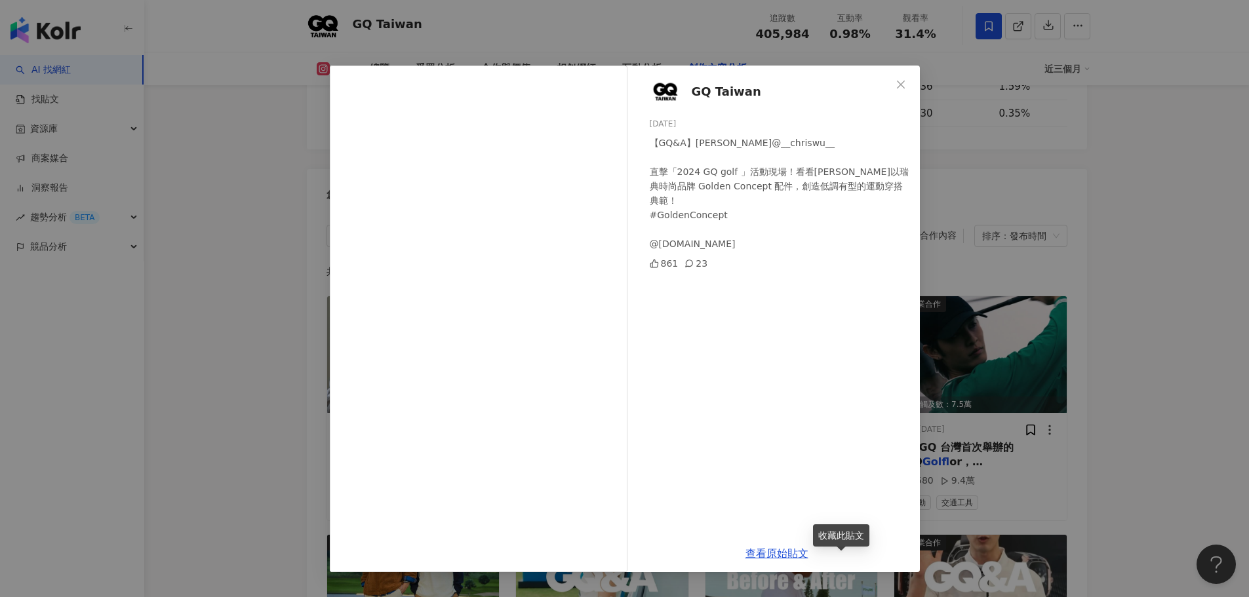
click at [1204, 275] on div "GQ Taiwan 2024/11/1 【GQ&A】吳承洋 @__chriswu__ 直擊「2024 GQ golf 」活動現場！看看吳承洋如何以瑞典時尚品牌…" at bounding box center [624, 298] width 1249 height 597
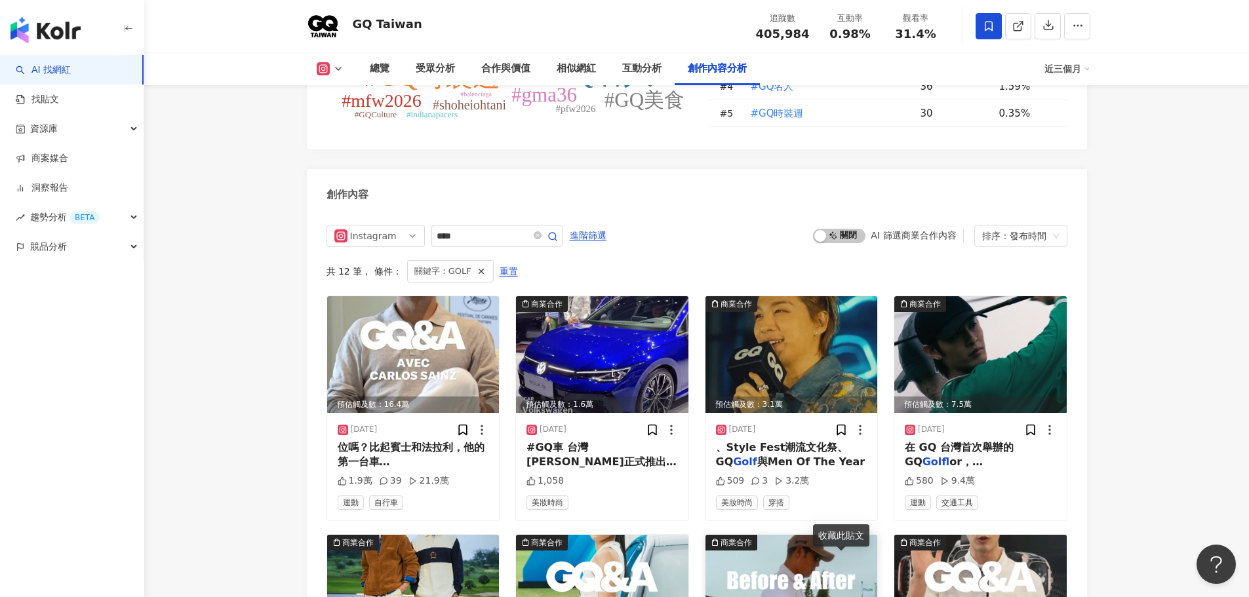
click at [787, 535] on img at bounding box center [791, 593] width 172 height 117
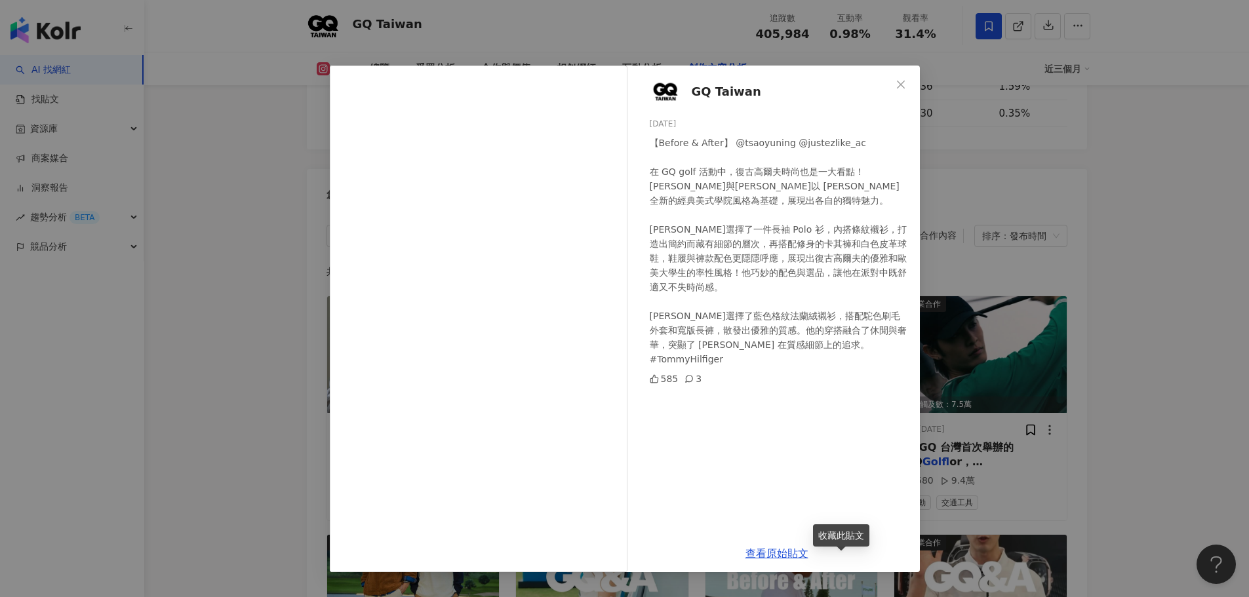
click at [1133, 387] on div "GQ Taiwan 2024/11/4 【Before & After】 @tsaoyuning @justezlike_ac 在 GQ golf 活動中，復…" at bounding box center [624, 298] width 1249 height 597
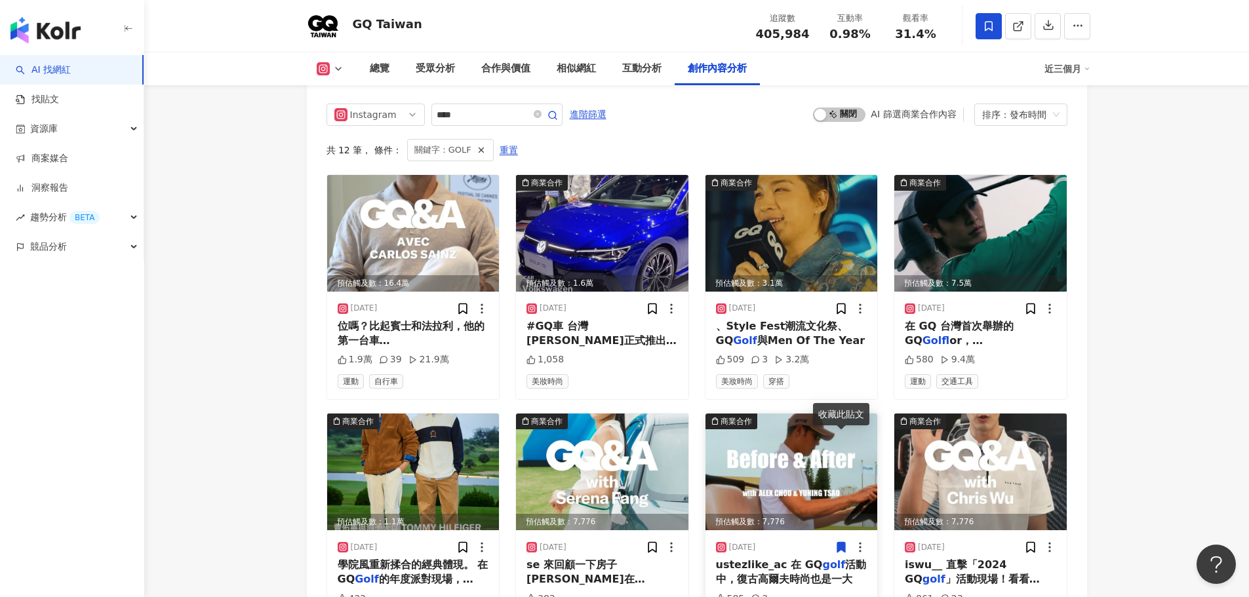
scroll to position [4246, 0]
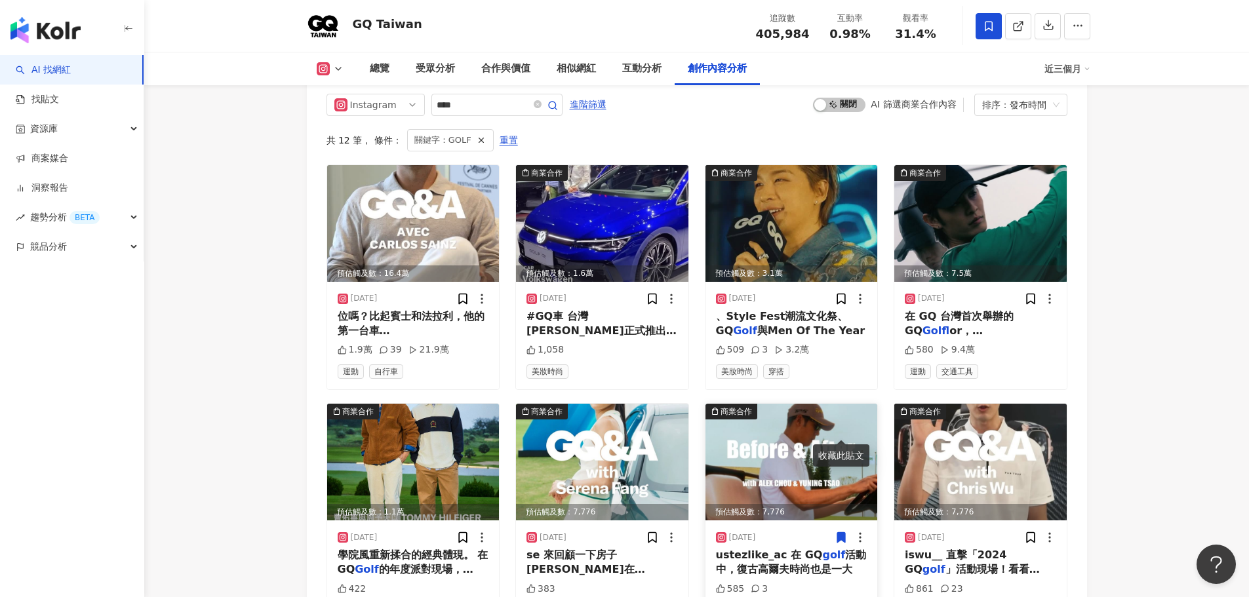
click at [844, 532] on icon at bounding box center [841, 537] width 8 height 10
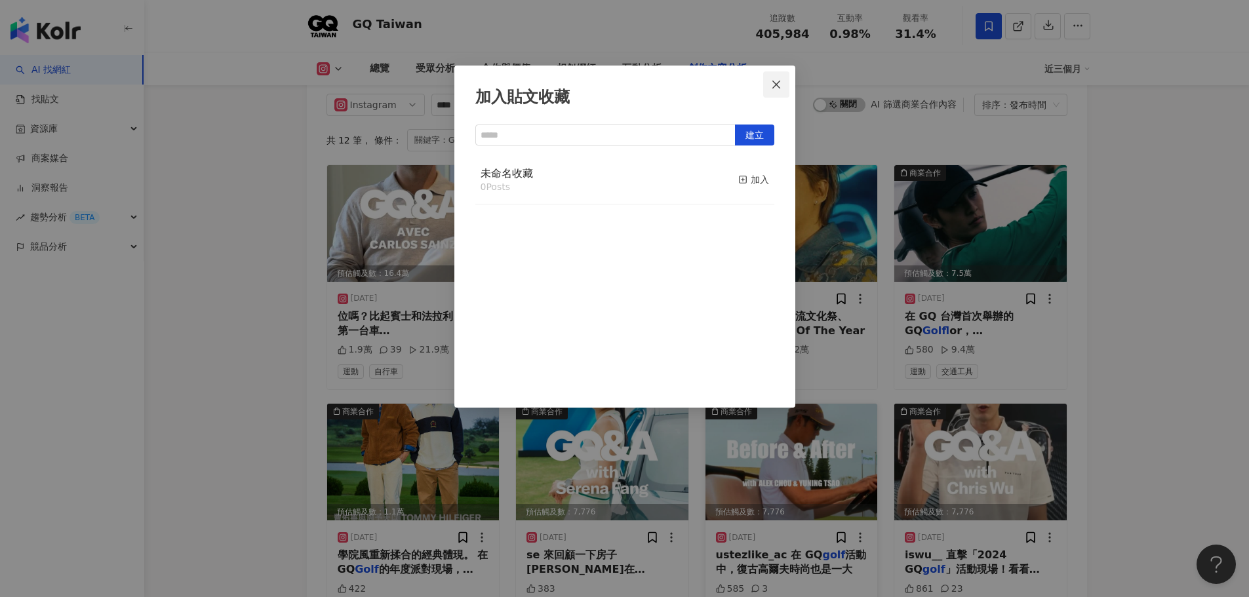
click at [778, 82] on icon "close" at bounding box center [776, 84] width 8 height 8
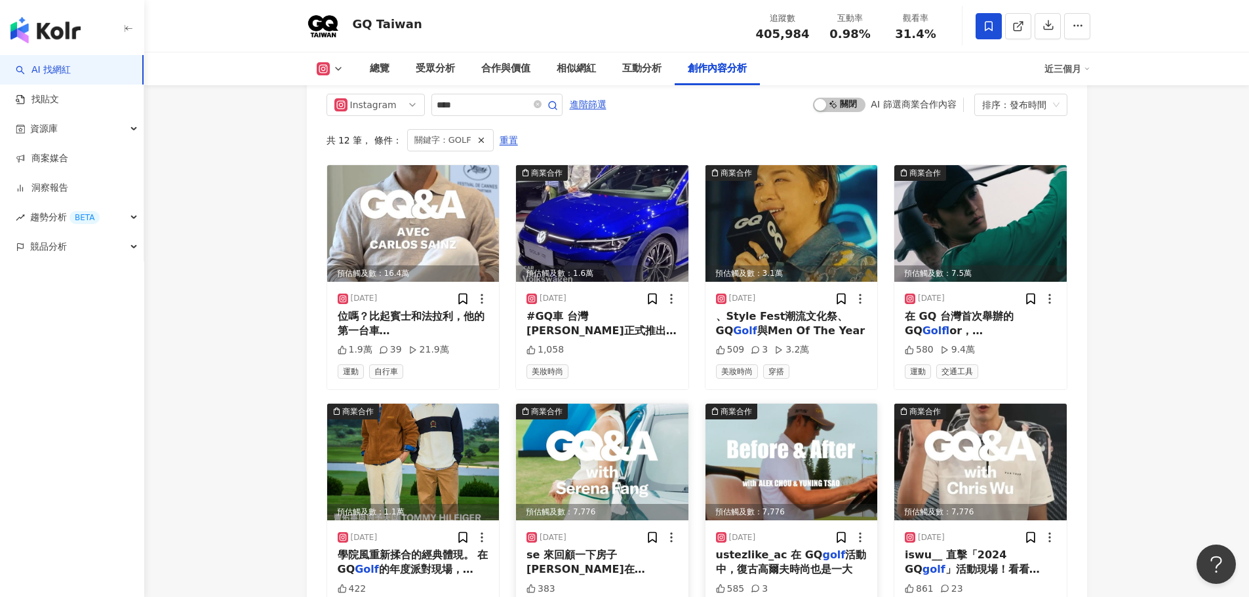
click at [608, 404] on img at bounding box center [602, 462] width 172 height 117
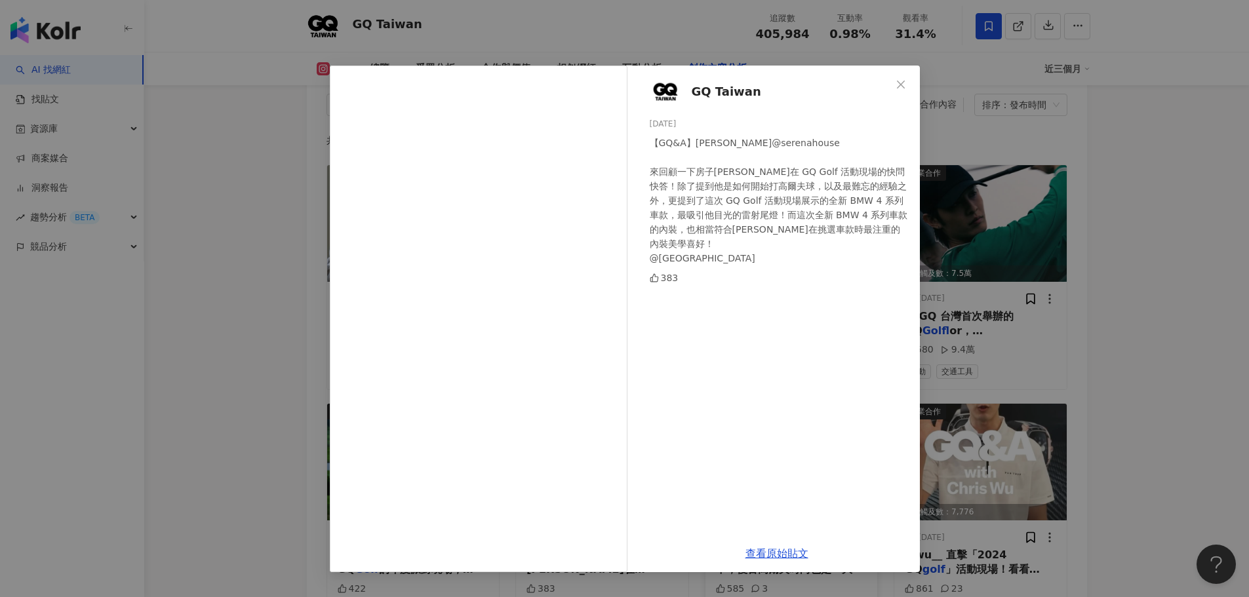
click at [1130, 374] on div "GQ Taiwan 2024/11/6 【GQ&A】房思瑜 @serenahouse 來回顧一下房子房思瑜在 GQ Golf 活動現場的快問快答！除了提到他是…" at bounding box center [624, 298] width 1249 height 597
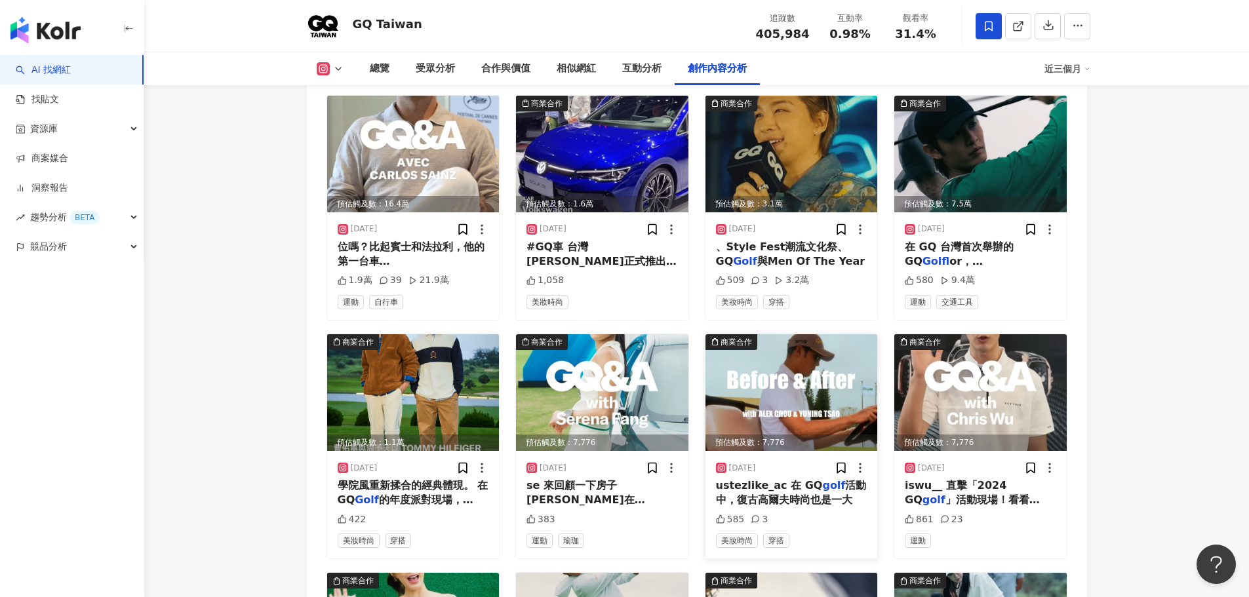
scroll to position [4442, 0]
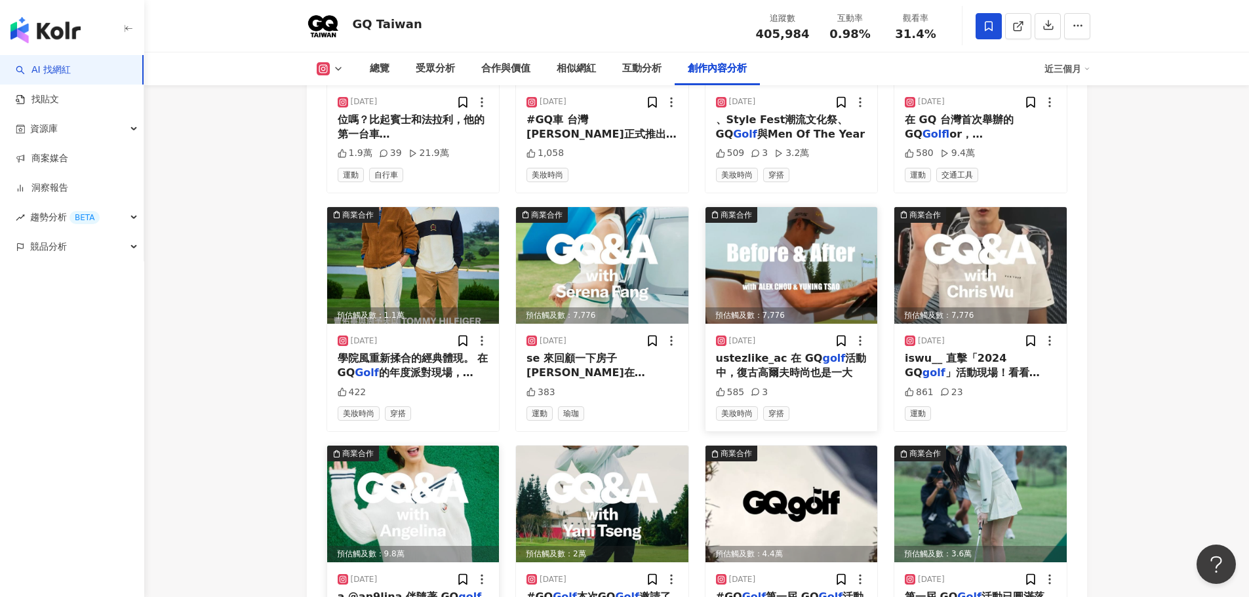
click at [416, 446] on img at bounding box center [413, 504] width 172 height 117
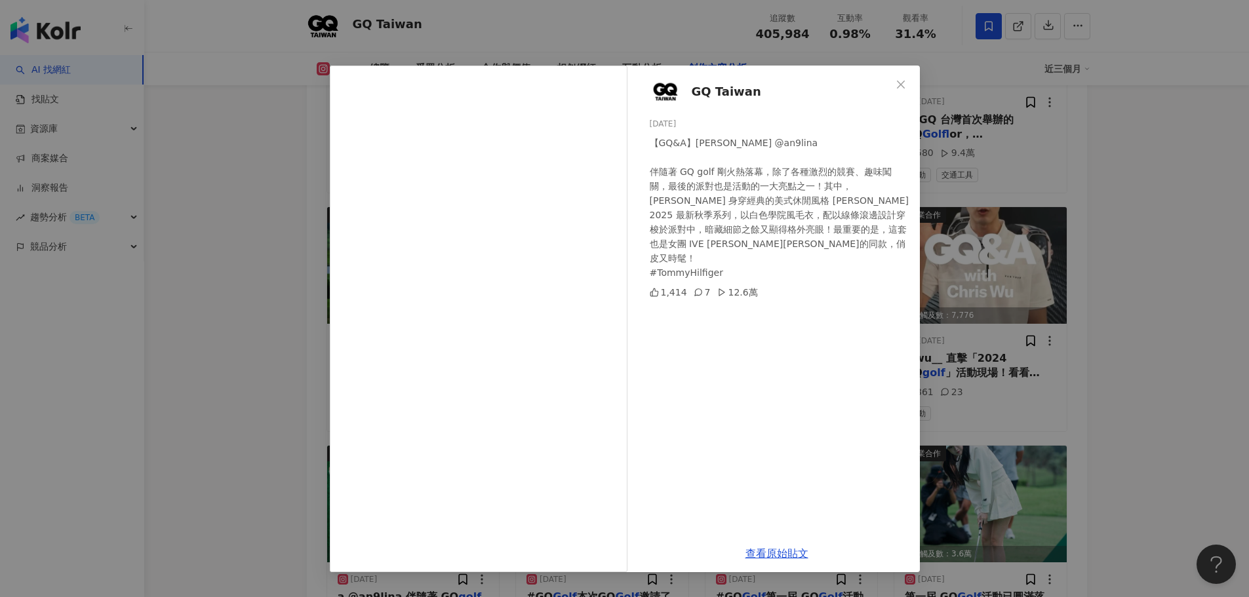
drag, startPoint x: 1186, startPoint y: 296, endPoint x: 1170, endPoint y: 304, distance: 17.9
click at [1186, 296] on div "GQ Taiwan 2024/11/1 【GQ&A】Angelina @an9lina 伴隨著 GQ golf 剛火熱落幕，除了各種激烈的競賽、趣味闖關，最後…" at bounding box center [624, 298] width 1249 height 597
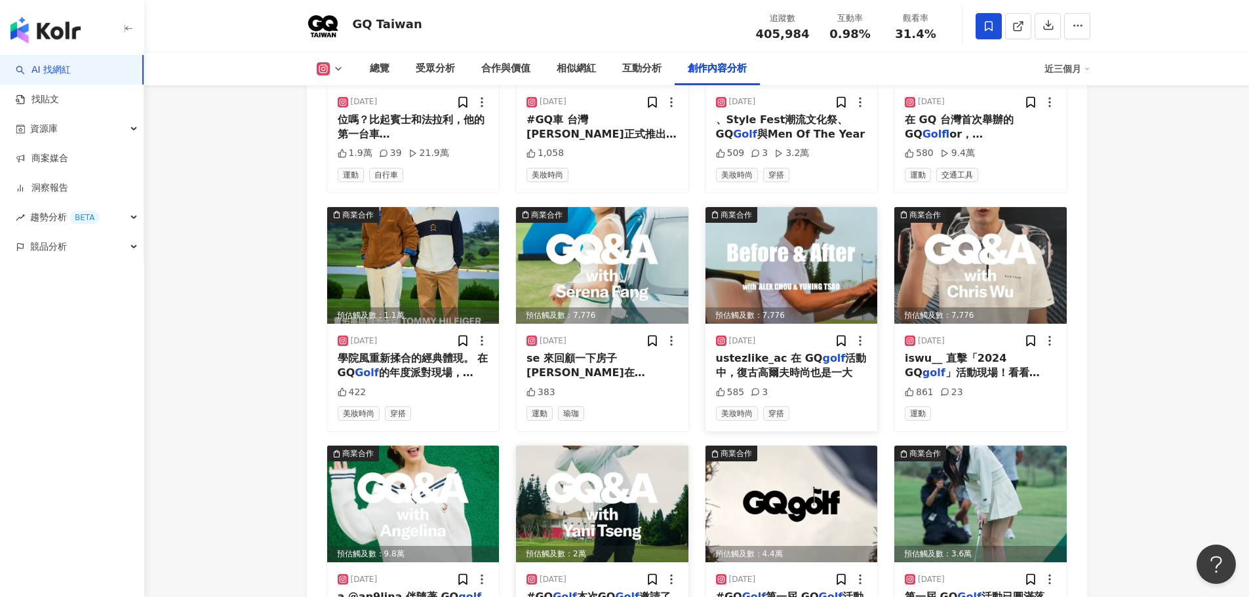
click at [606, 446] on img at bounding box center [602, 504] width 172 height 117
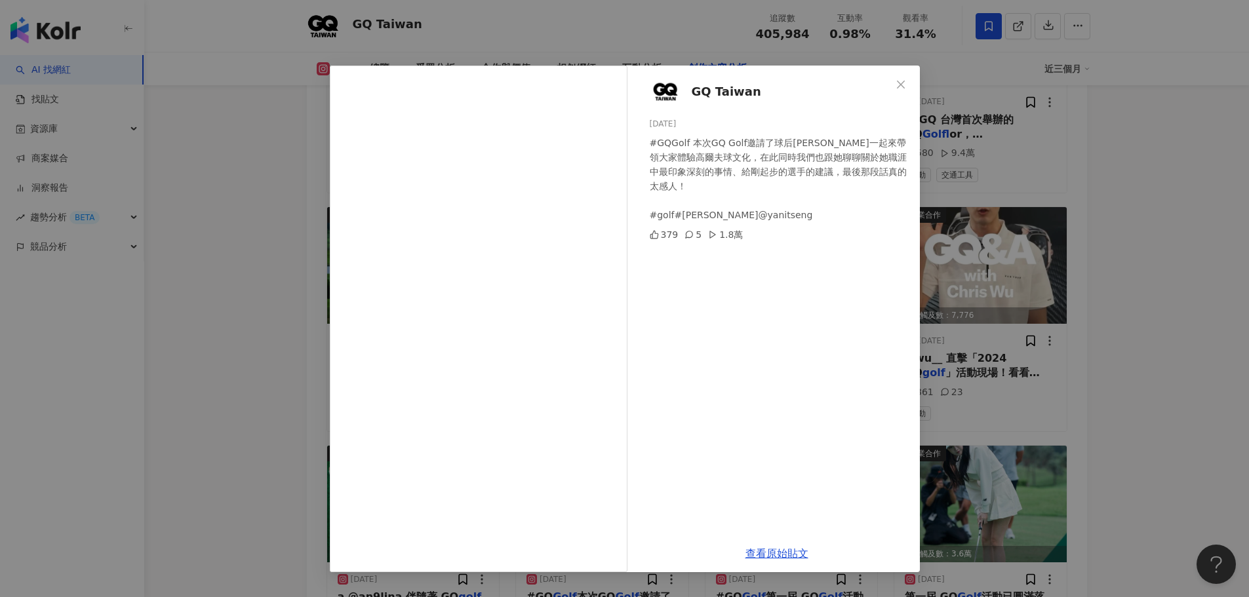
click at [1173, 324] on div "GQ Taiwan 2024/10/30 #GQGolf 本次GQ Golf邀請了球后曾雅妮一起來帶領大家體驗高爾夫球文化，在此同時我們也跟她聊聊關於她職涯中…" at bounding box center [624, 298] width 1249 height 597
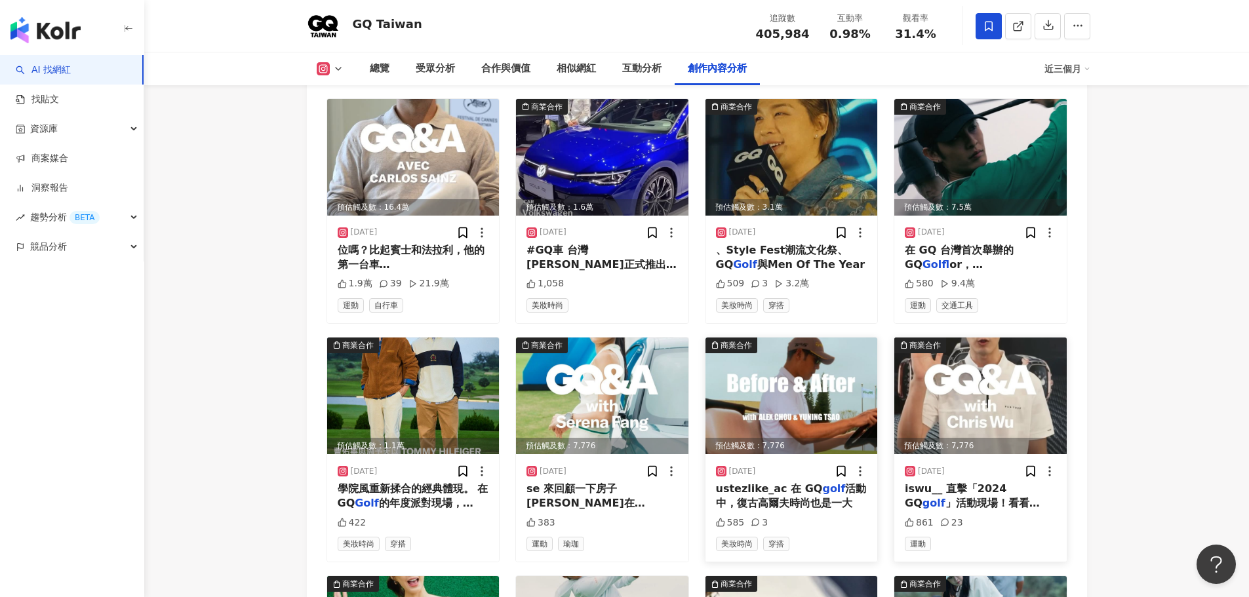
scroll to position [4311, 0]
click at [1019, 338] on img at bounding box center [980, 396] width 172 height 117
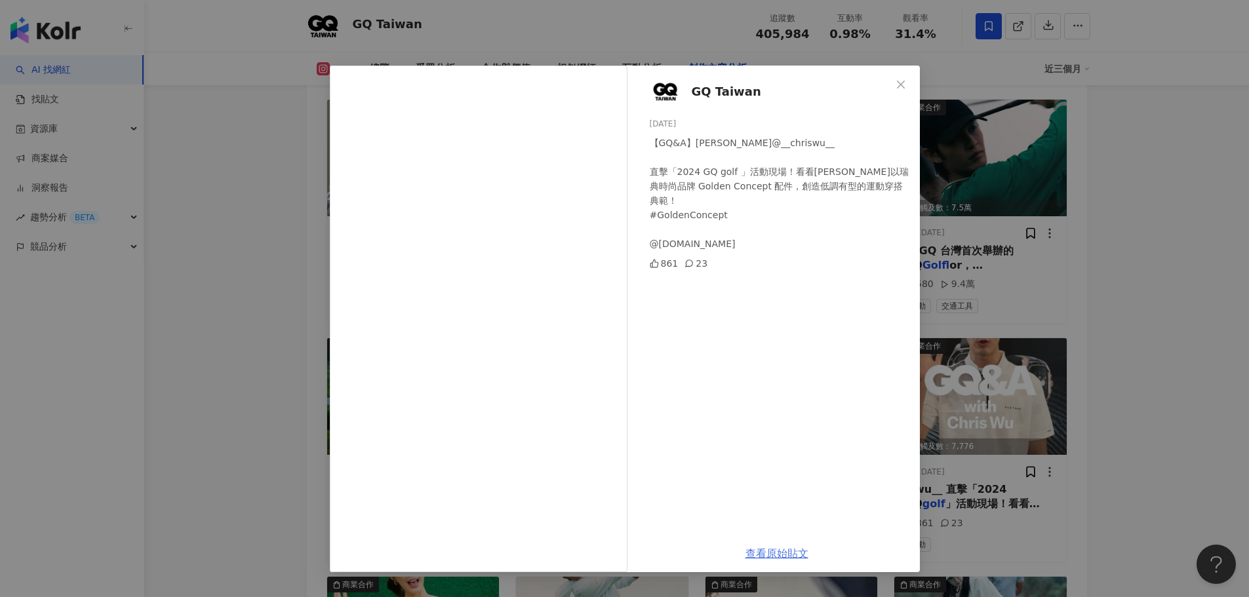
click at [785, 553] on link "查看原始貼文" at bounding box center [776, 553] width 63 height 12
click at [899, 89] on icon "close" at bounding box center [901, 84] width 10 height 10
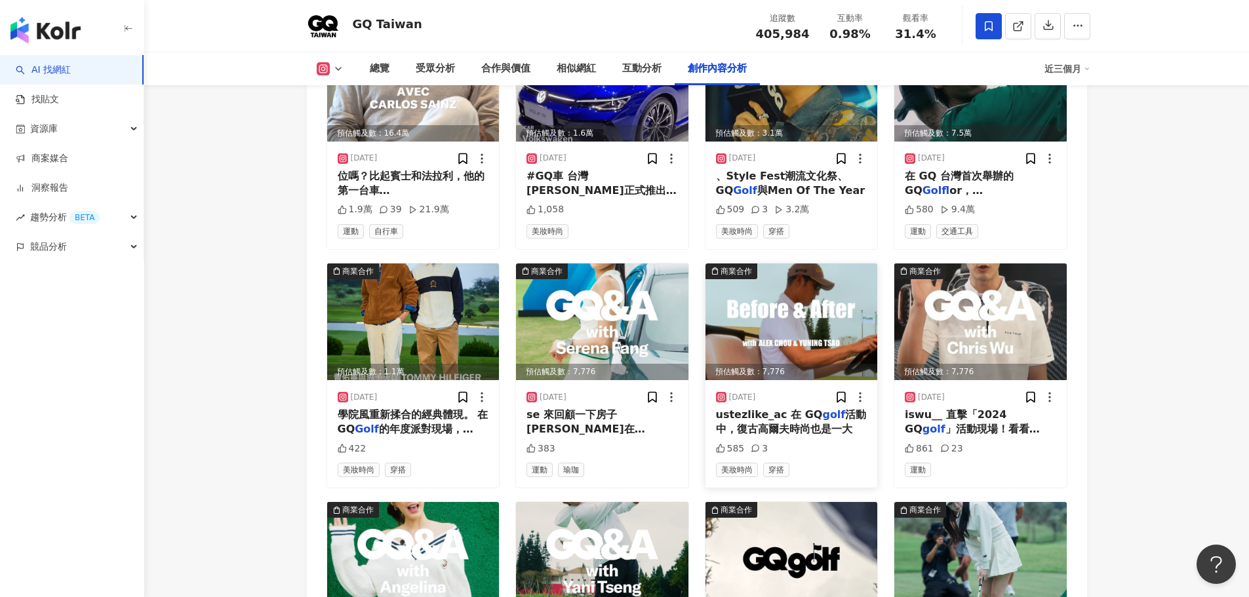
scroll to position [4442, 0]
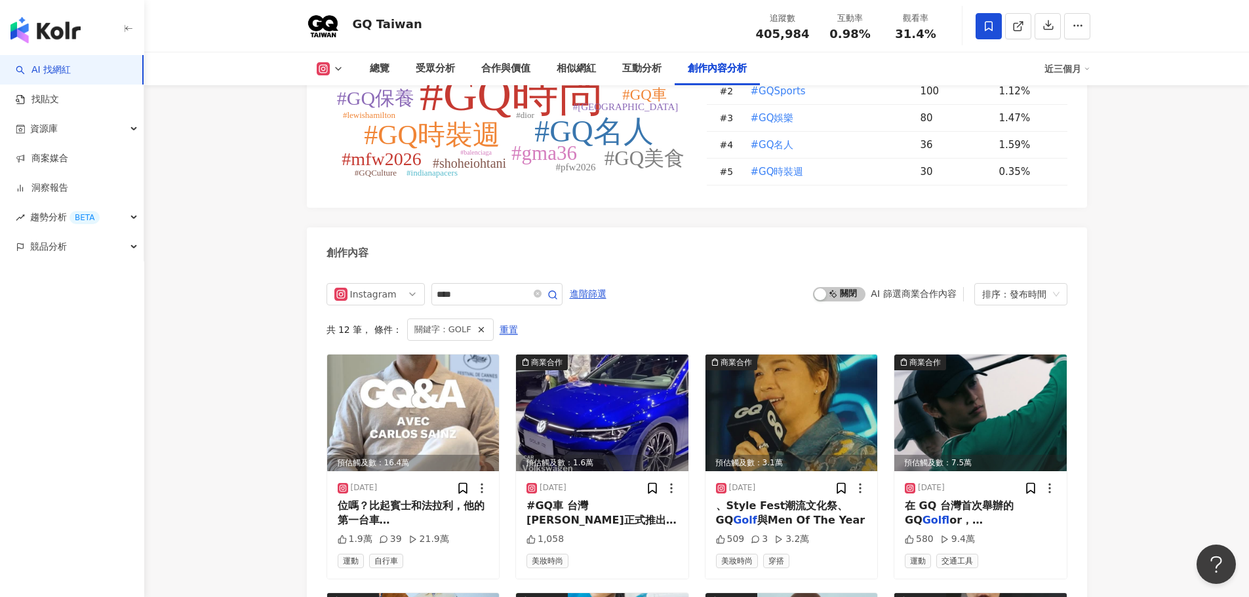
scroll to position [4049, 0]
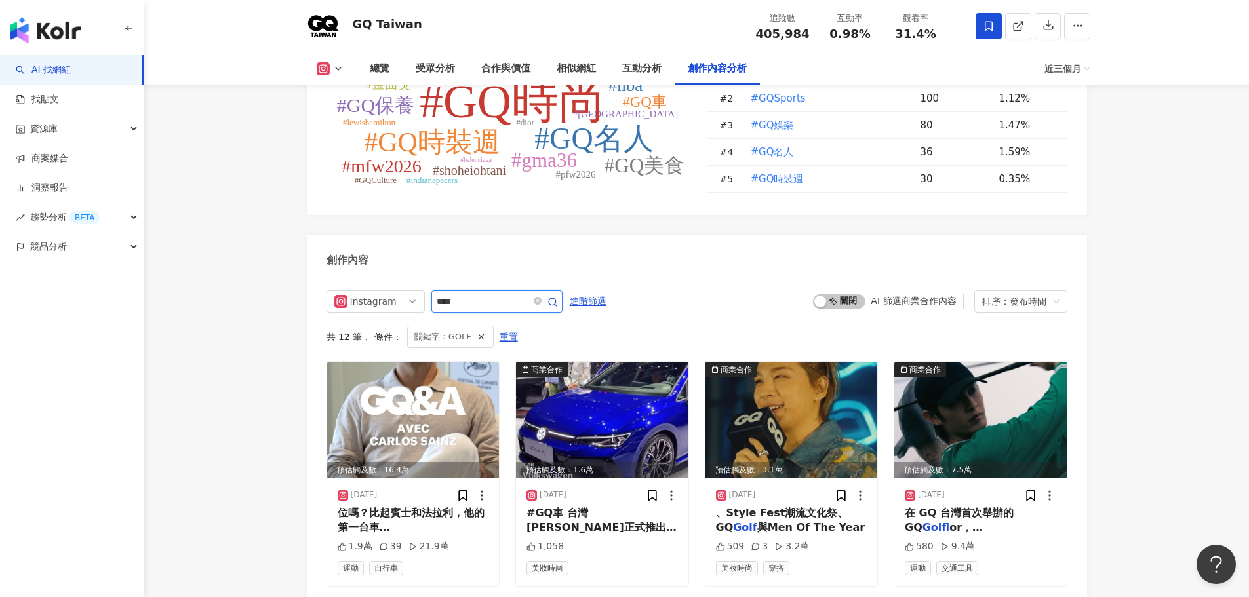
click at [518, 294] on input "****" at bounding box center [483, 302] width 92 height 16
drag, startPoint x: 497, startPoint y: 194, endPoint x: 446, endPoint y: 199, distance: 51.4
click at [446, 294] on input "****" at bounding box center [483, 302] width 92 height 16
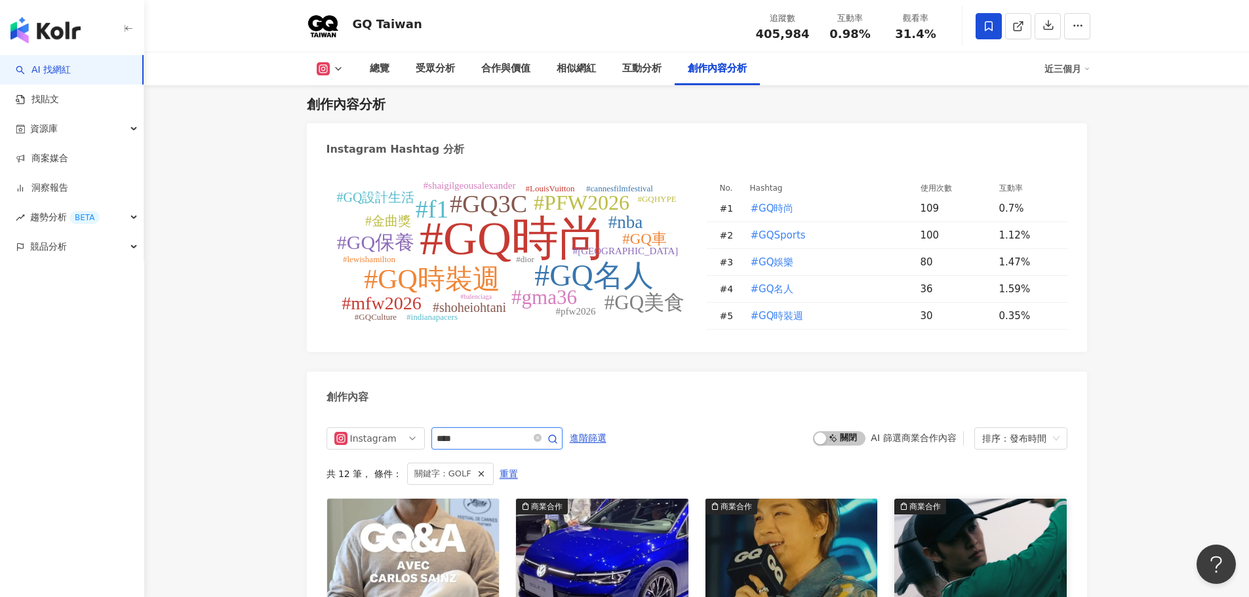
scroll to position [3918, 0]
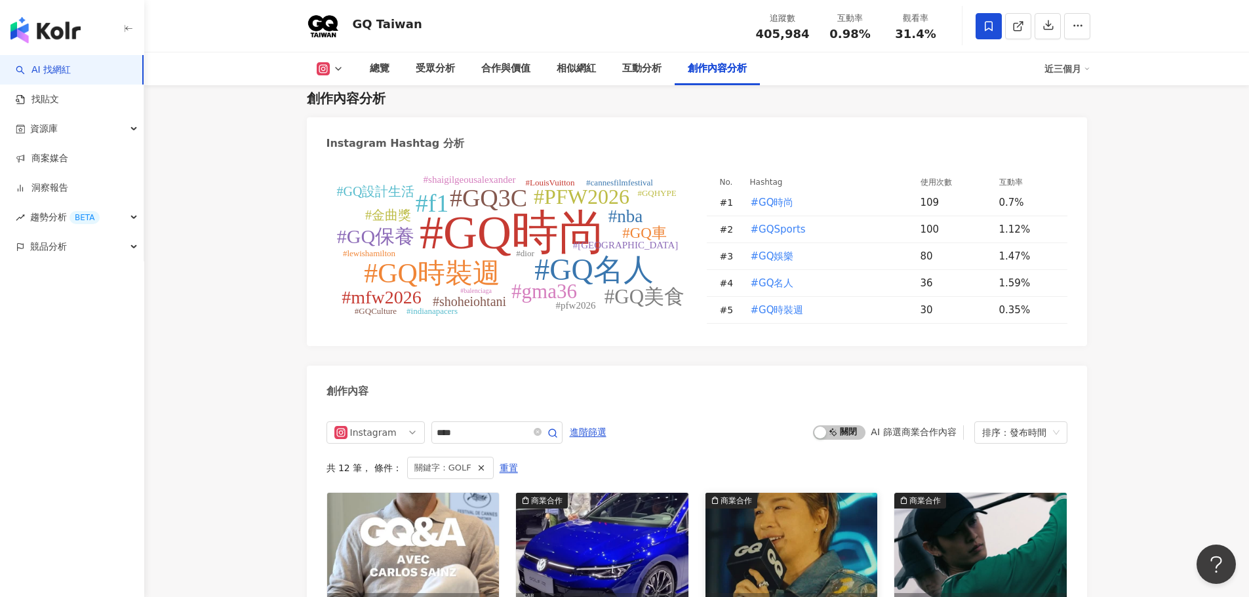
click at [811, 493] on img at bounding box center [791, 551] width 172 height 117
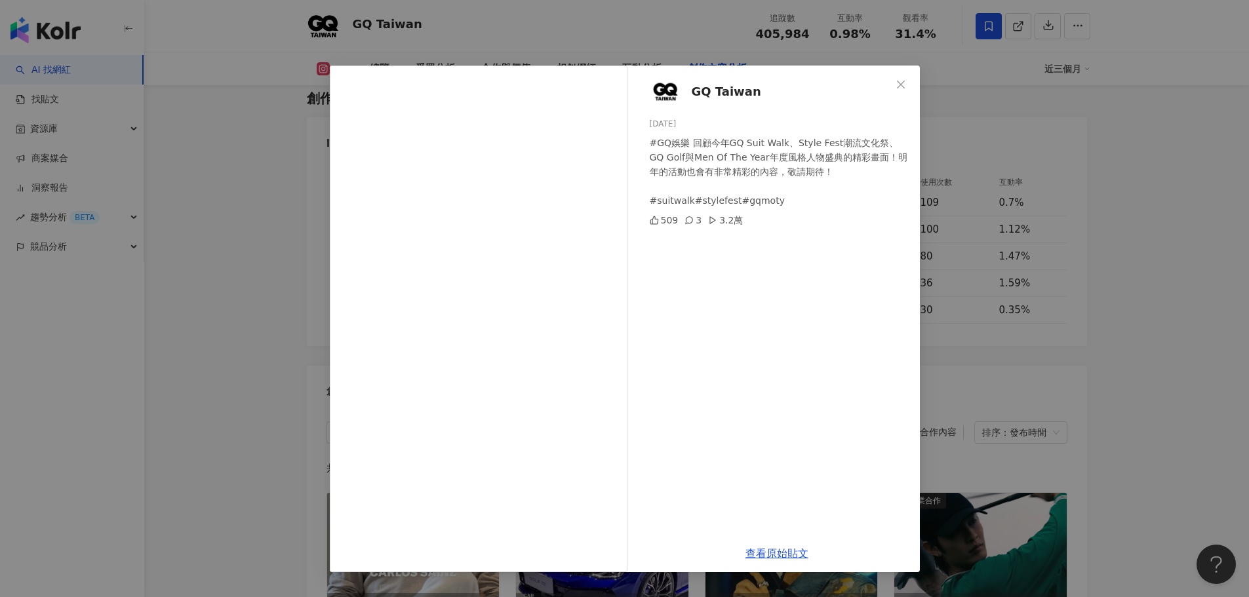
click at [1078, 323] on div "GQ Taiwan [DATE] #GQ娛樂 回顧今年GQ Suit Walk、Style Fest潮流文化祭、GQ Golf與Men Of The Year…" at bounding box center [624, 298] width 1249 height 597
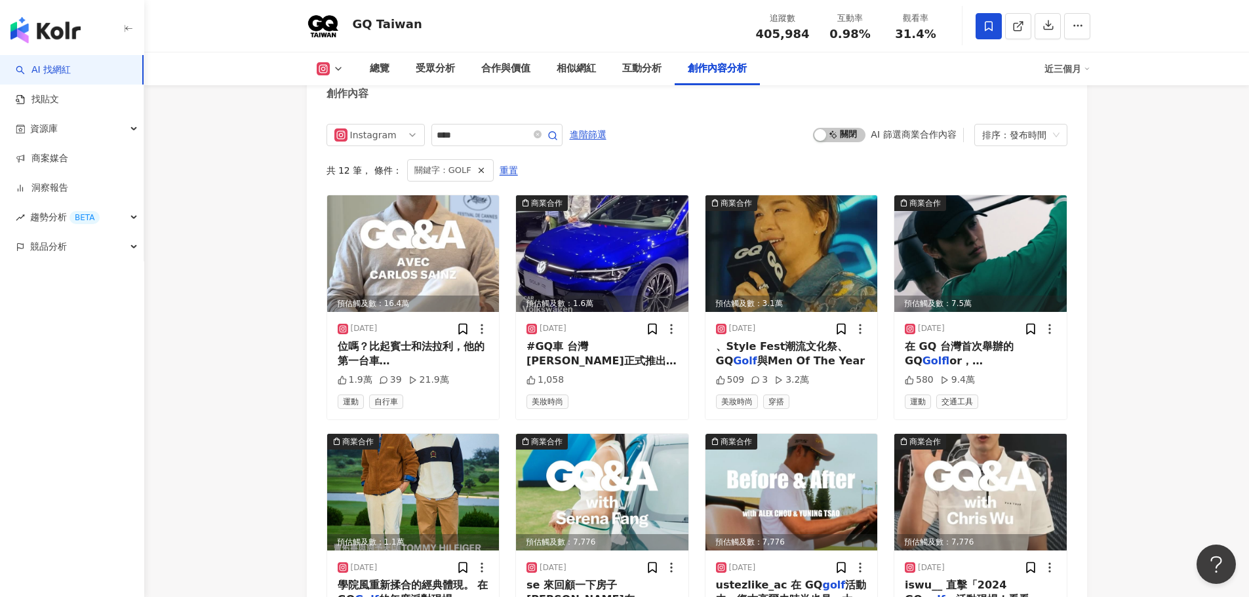
scroll to position [4246, 0]
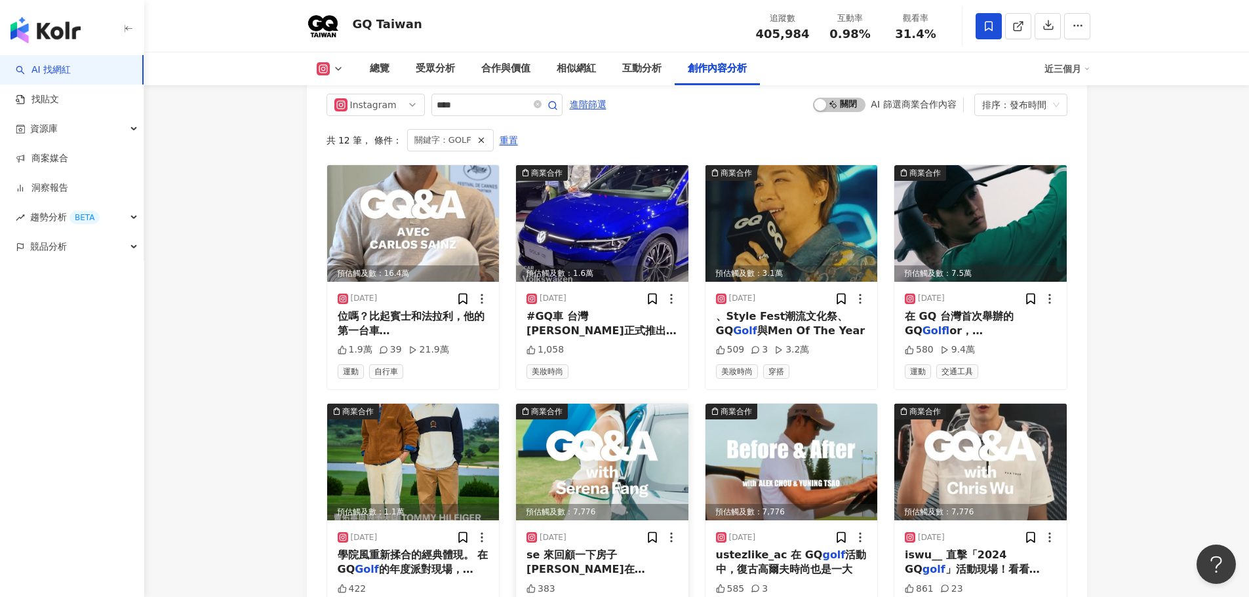
click at [596, 404] on img at bounding box center [602, 462] width 172 height 117
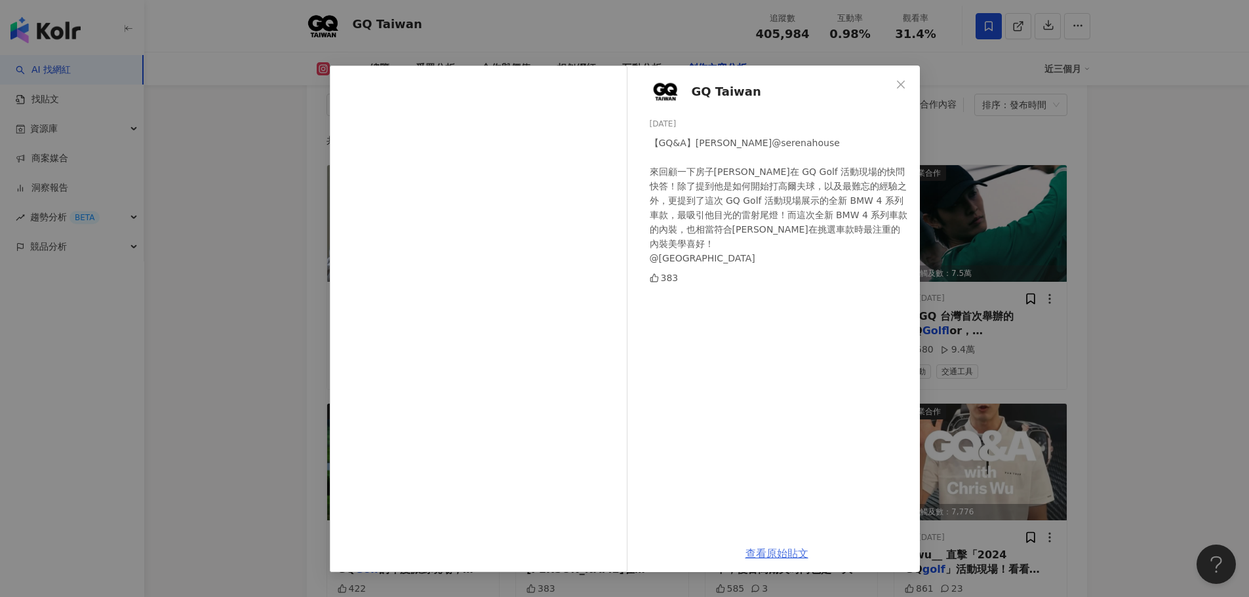
click at [773, 547] on link "查看原始貼文" at bounding box center [776, 553] width 63 height 12
click at [901, 81] on icon "close" at bounding box center [901, 84] width 10 height 10
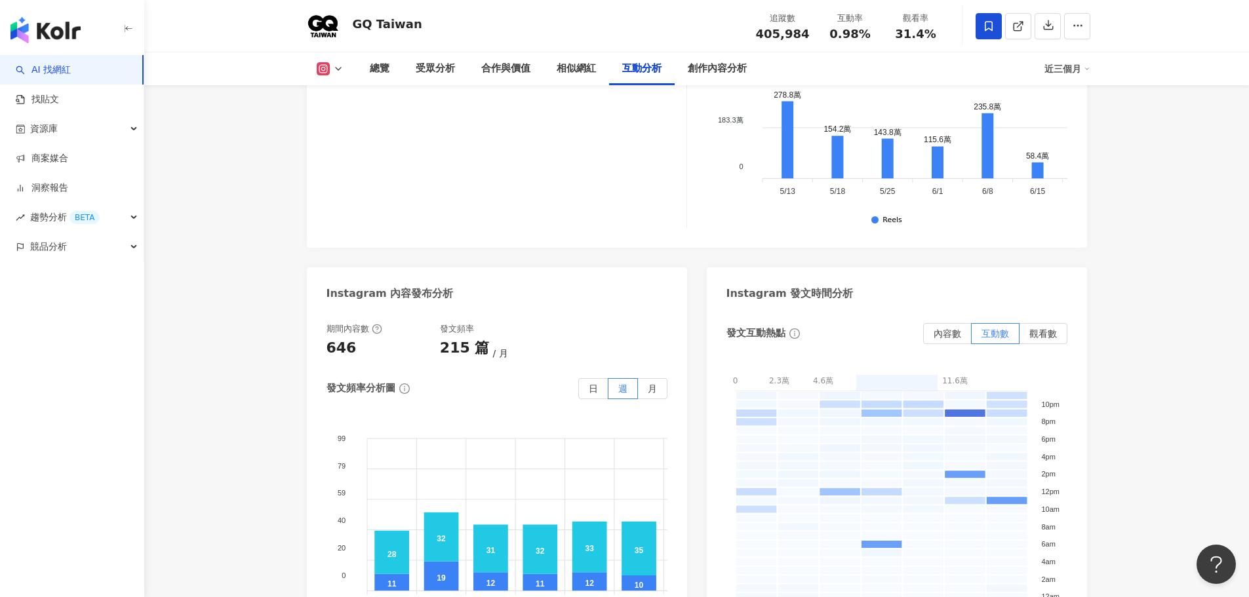
scroll to position [3262, 0]
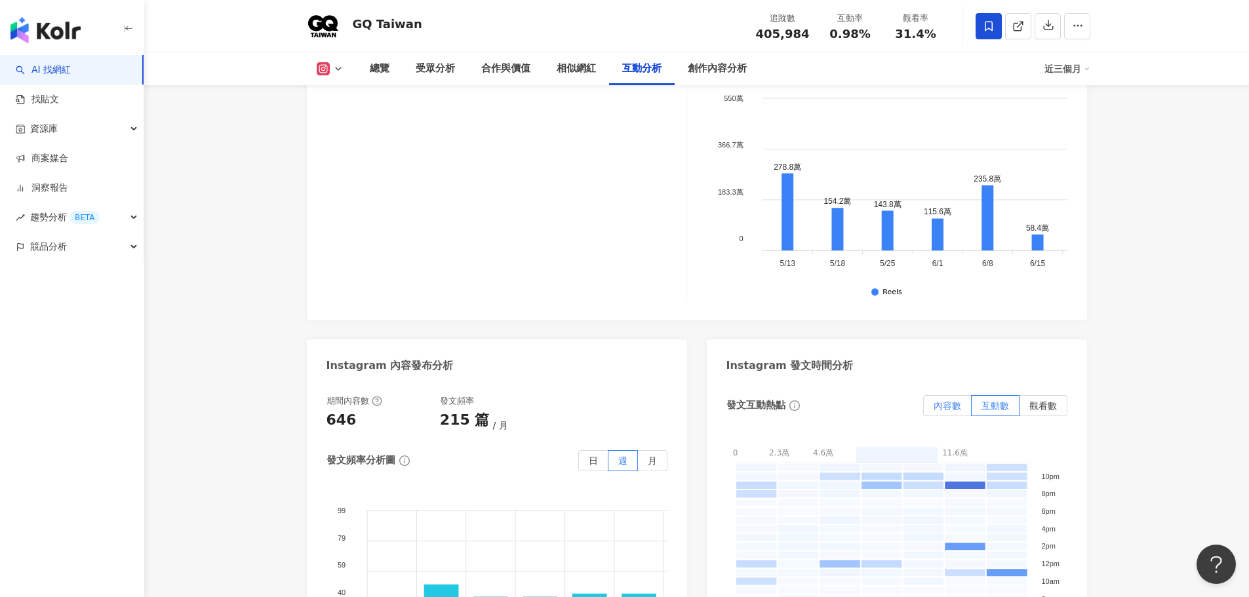
click at [924, 395] on label "內容數" at bounding box center [947, 405] width 49 height 21
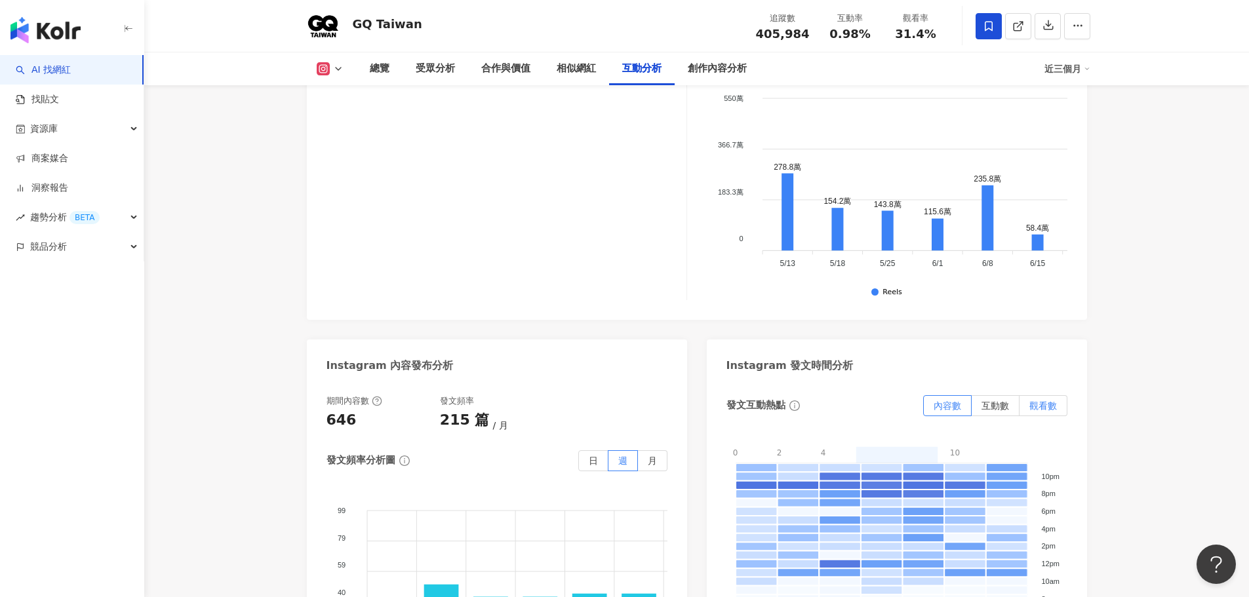
click at [1039, 401] on span "觀看數" at bounding box center [1043, 406] width 28 height 10
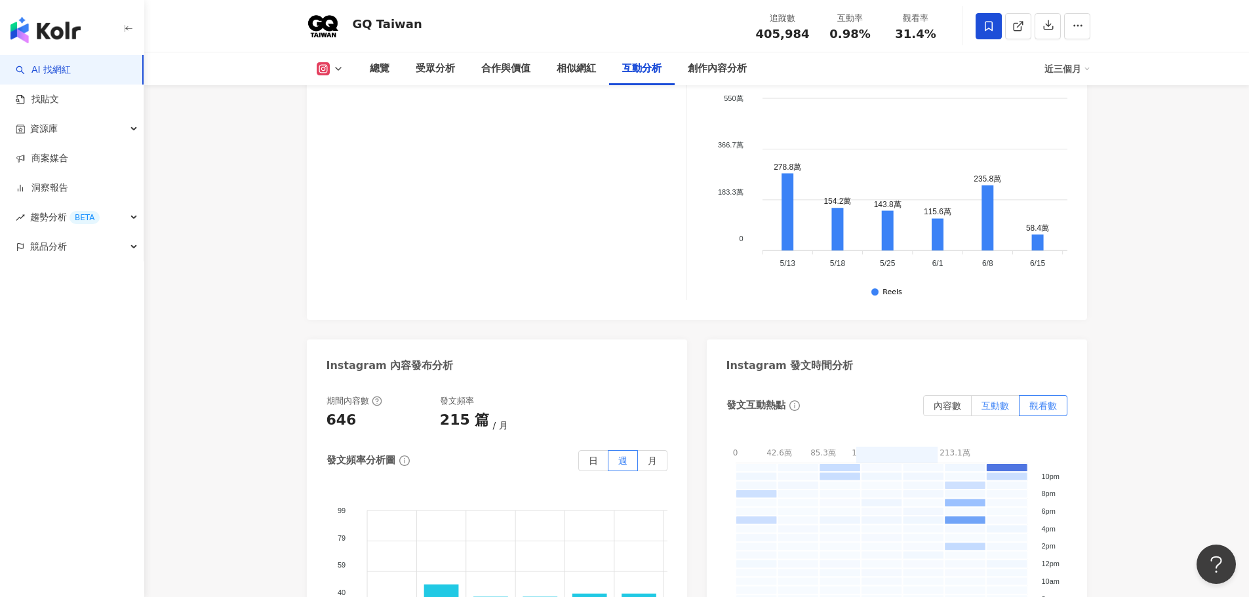
click at [994, 401] on span "互動數" at bounding box center [995, 406] width 28 height 10
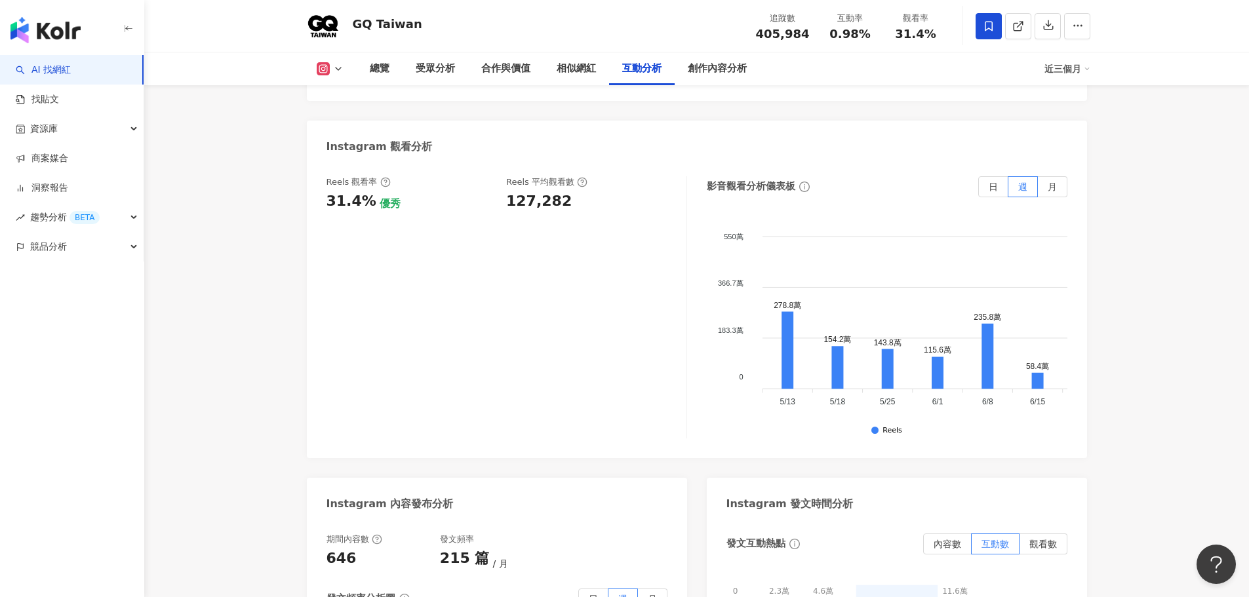
scroll to position [3000, 0]
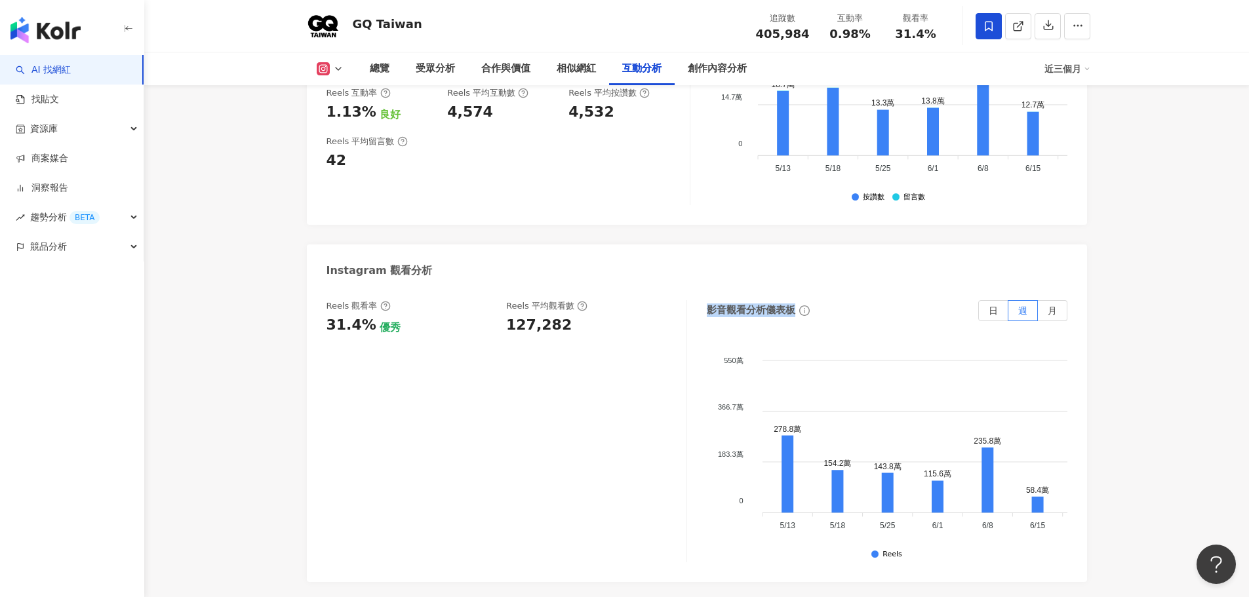
drag, startPoint x: 709, startPoint y: 192, endPoint x: 810, endPoint y: 213, distance: 103.1
click at [810, 300] on div "影音觀看分析儀表板 日 週 月 550萬 550萬 366.7萬 366.7萬 183.3萬 183.3萬 0 0 278.8萬 154.2萬 143.8萬 …" at bounding box center [887, 431] width 361 height 262
click at [833, 300] on div "影音觀看分析儀表板 日 週 月 550萬 550萬 366.7萬 366.7萬 183.3萬 183.3萬 0 0 278.8萬 154.2萬 143.8萬 …" at bounding box center [887, 431] width 361 height 262
